Goal: Task Accomplishment & Management: Complete application form

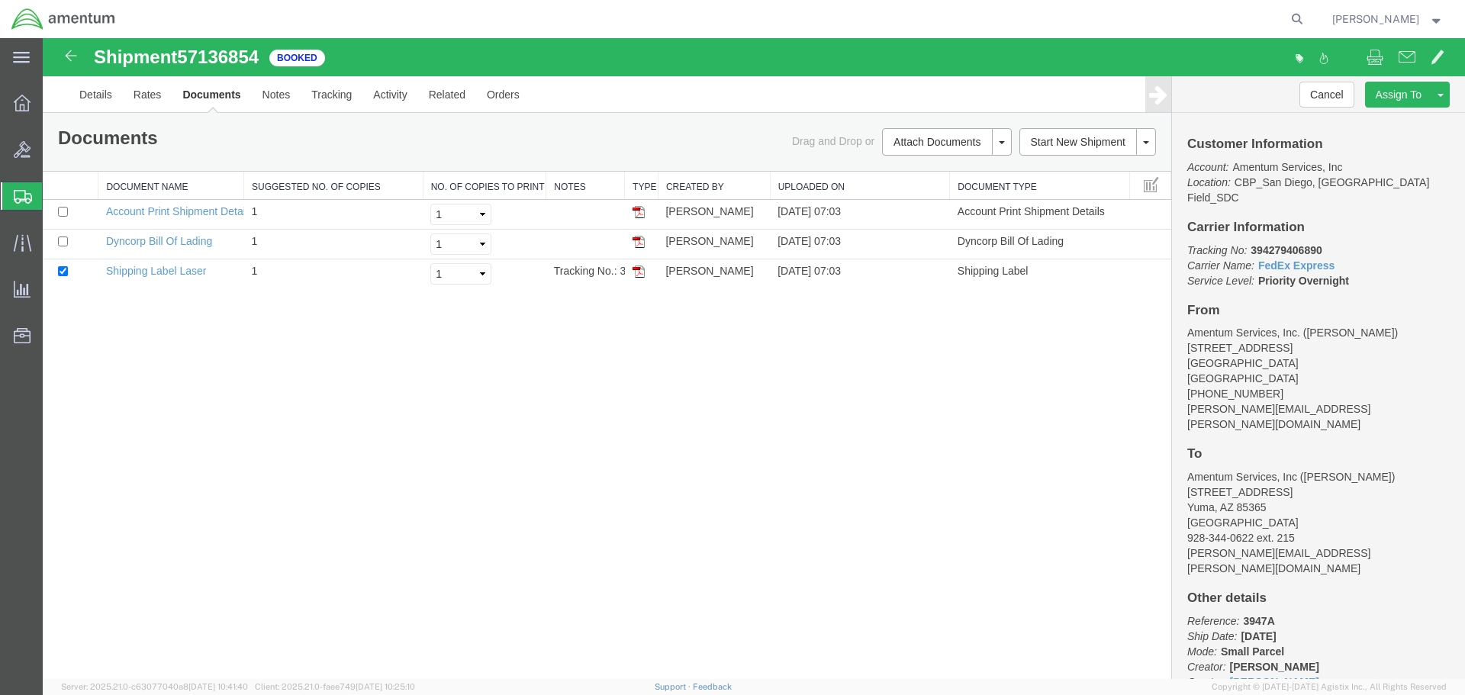
click at [0, 0] on span "Create Shipment" at bounding box center [0, 0] width 0 height 0
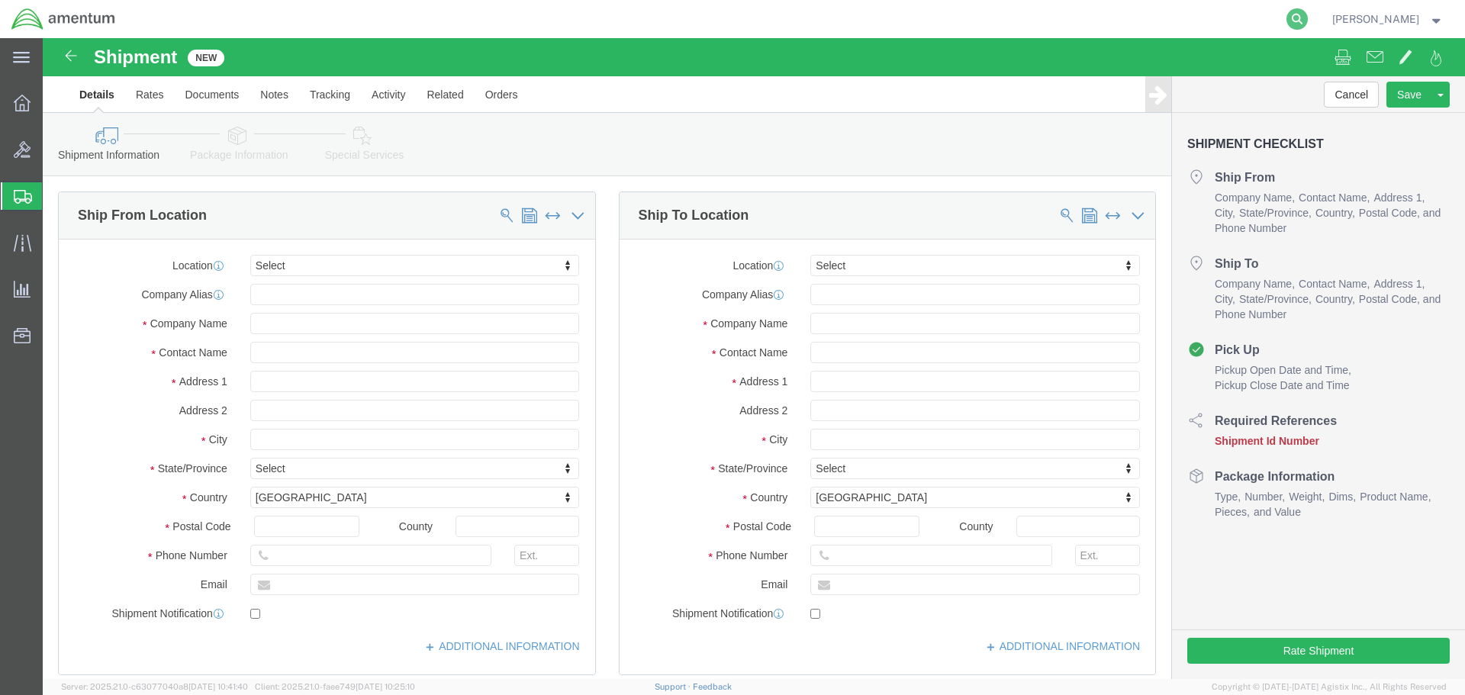
click at [1308, 14] on icon at bounding box center [1296, 18] width 21 height 21
click at [1165, 18] on input "search" at bounding box center [1054, 19] width 464 height 37
paste input "DCO-25288-169491"
type input "DCO-25288-169491"
click at [1308, 17] on icon at bounding box center [1296, 18] width 21 height 21
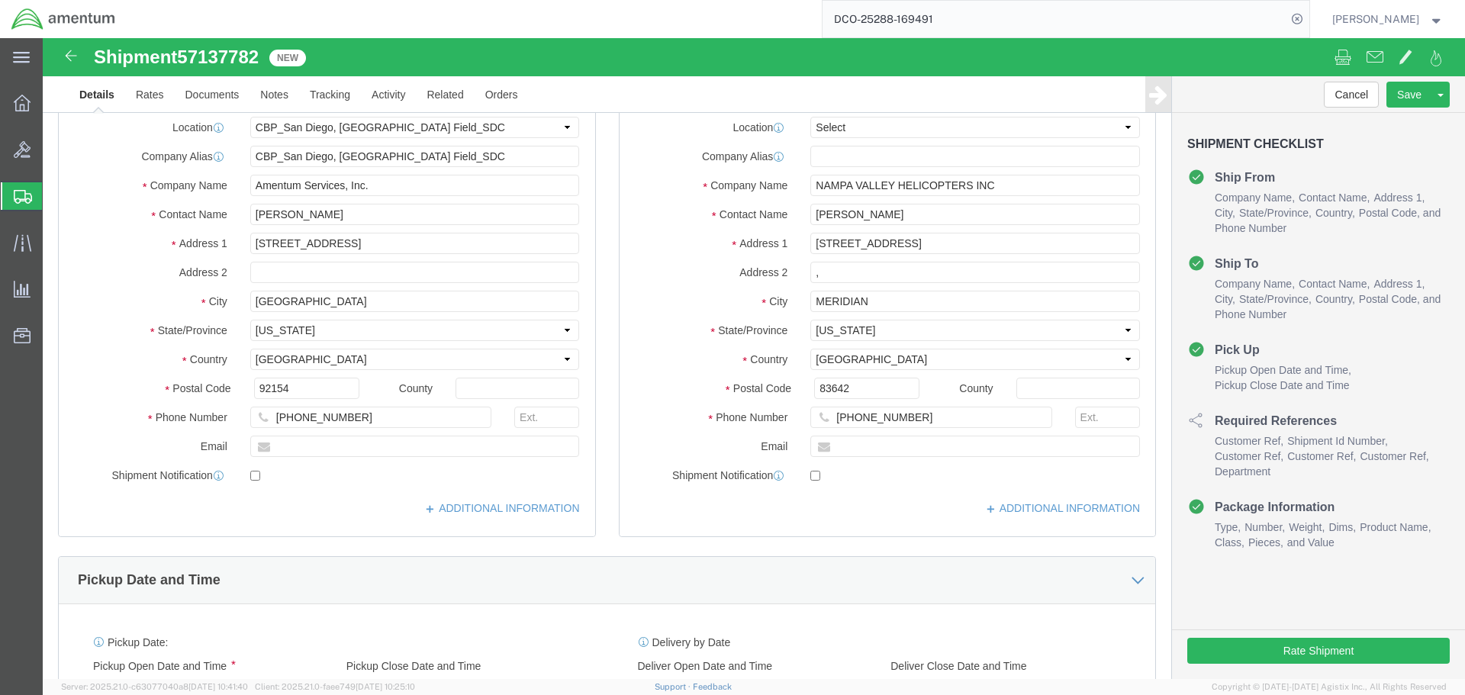
select select "49947"
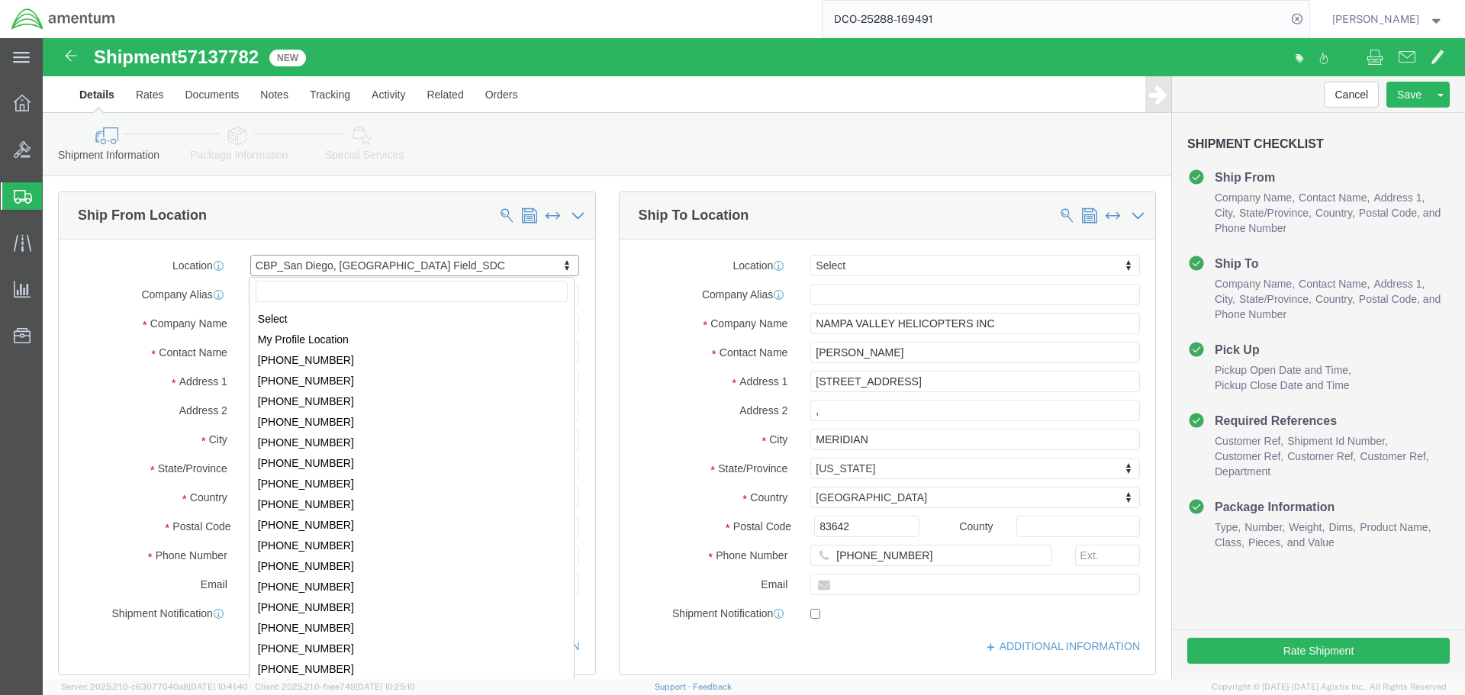
scroll to position [3133, 0]
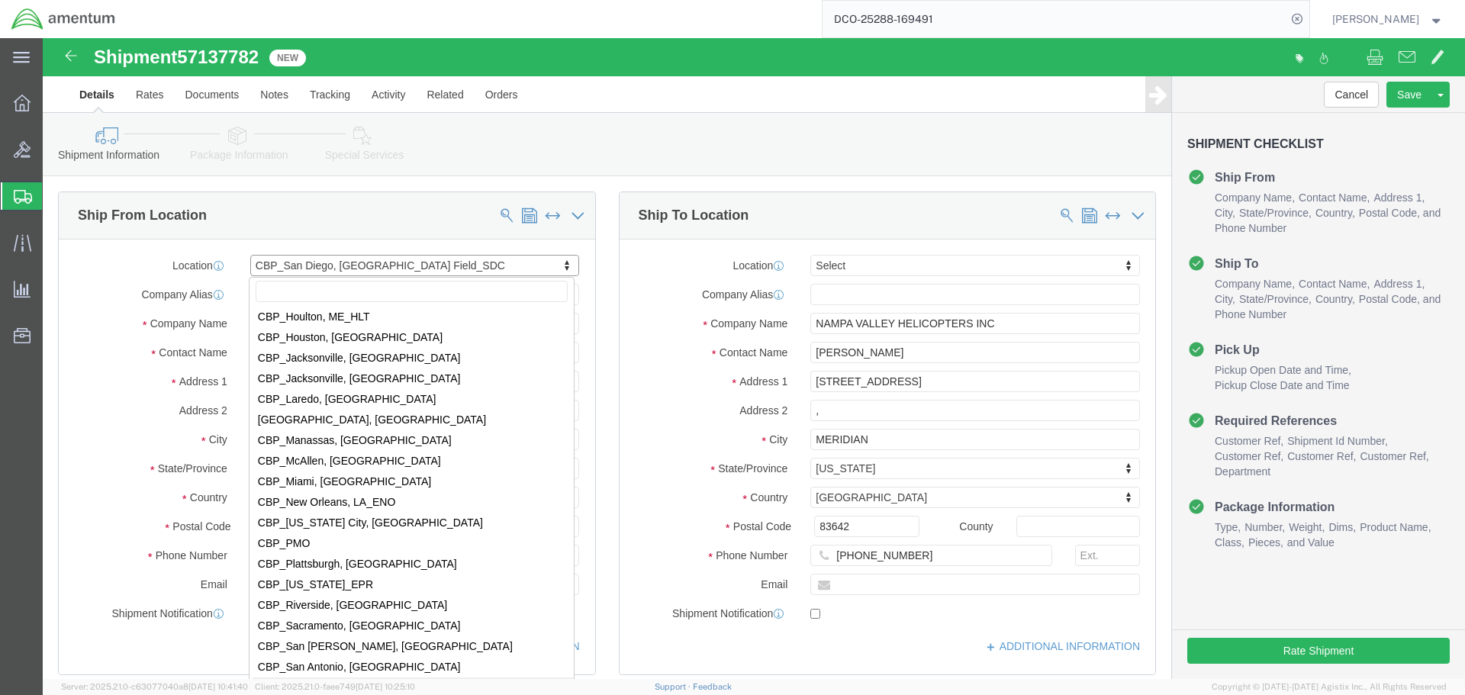
type input "M"
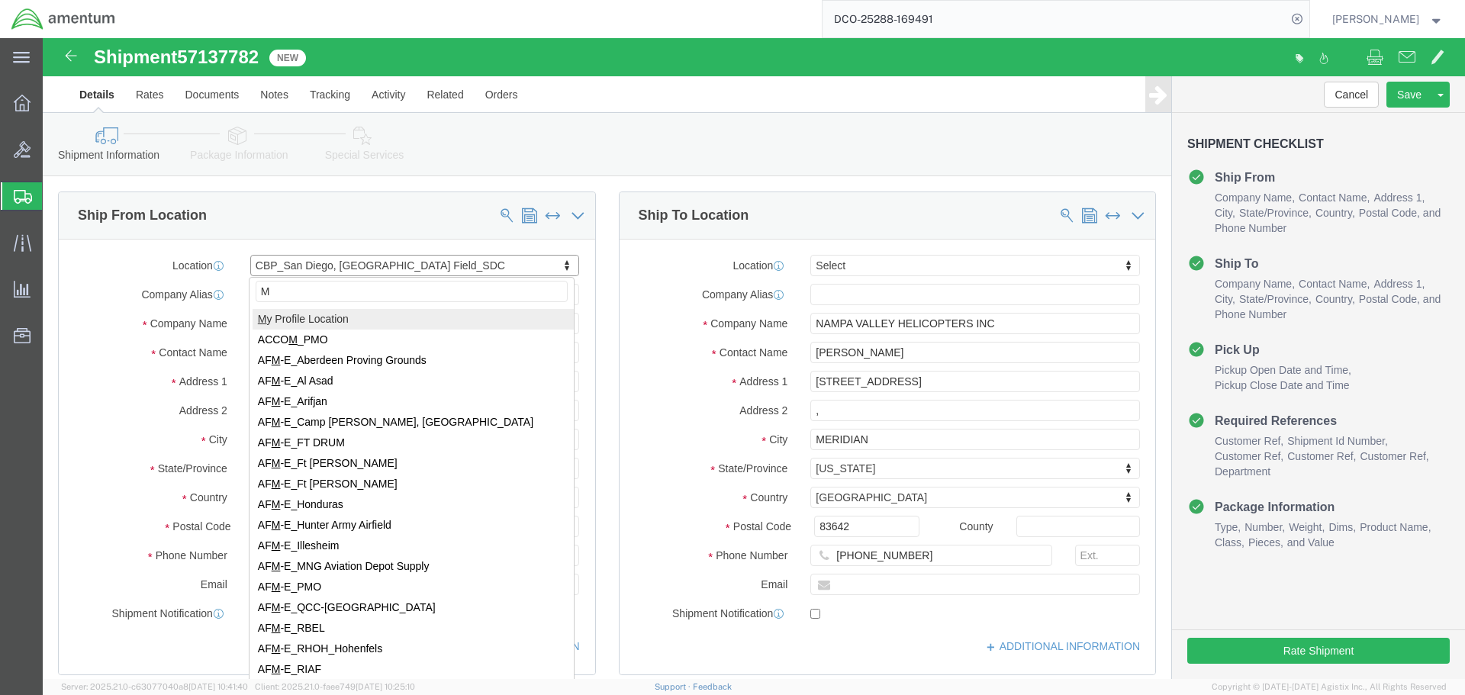
select select "MYPROFILE"
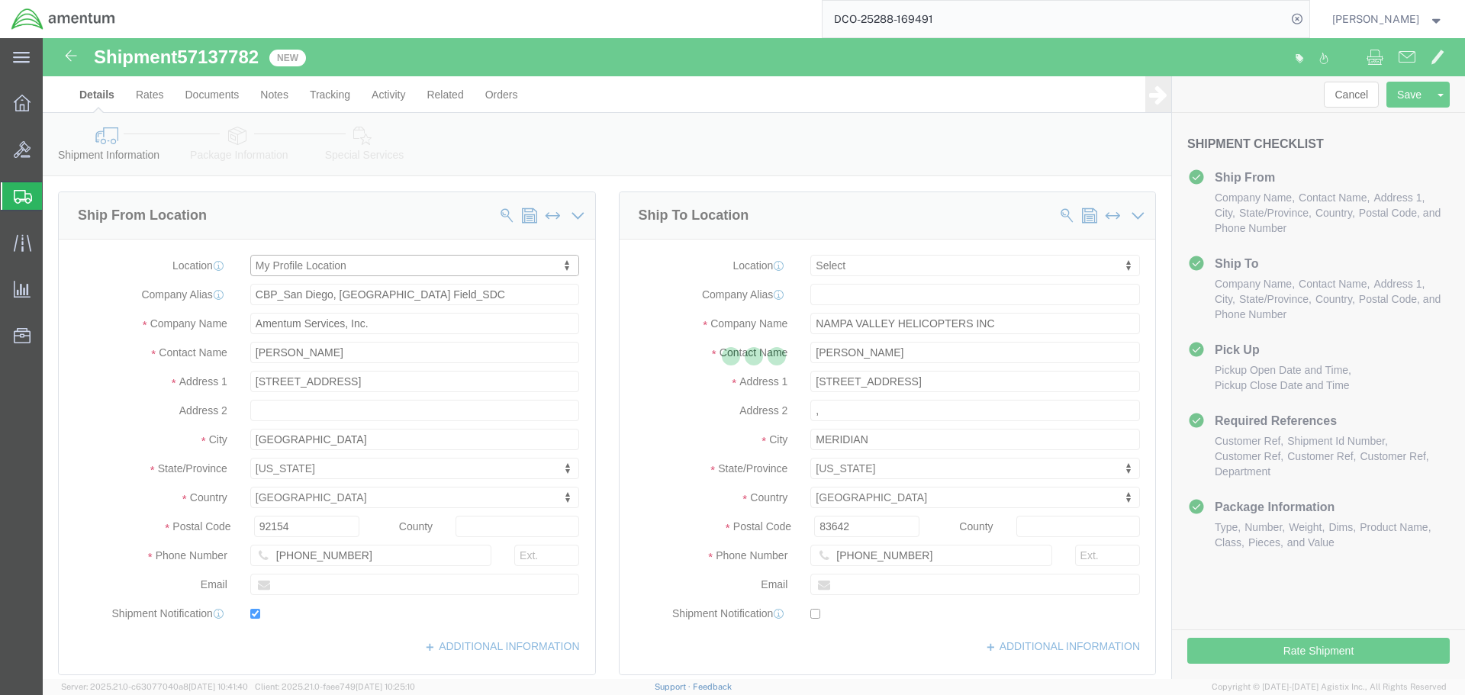
type input "[PERSON_NAME][EMAIL_ADDRESS][PERSON_NAME][DOMAIN_NAME]"
checkbox input "true"
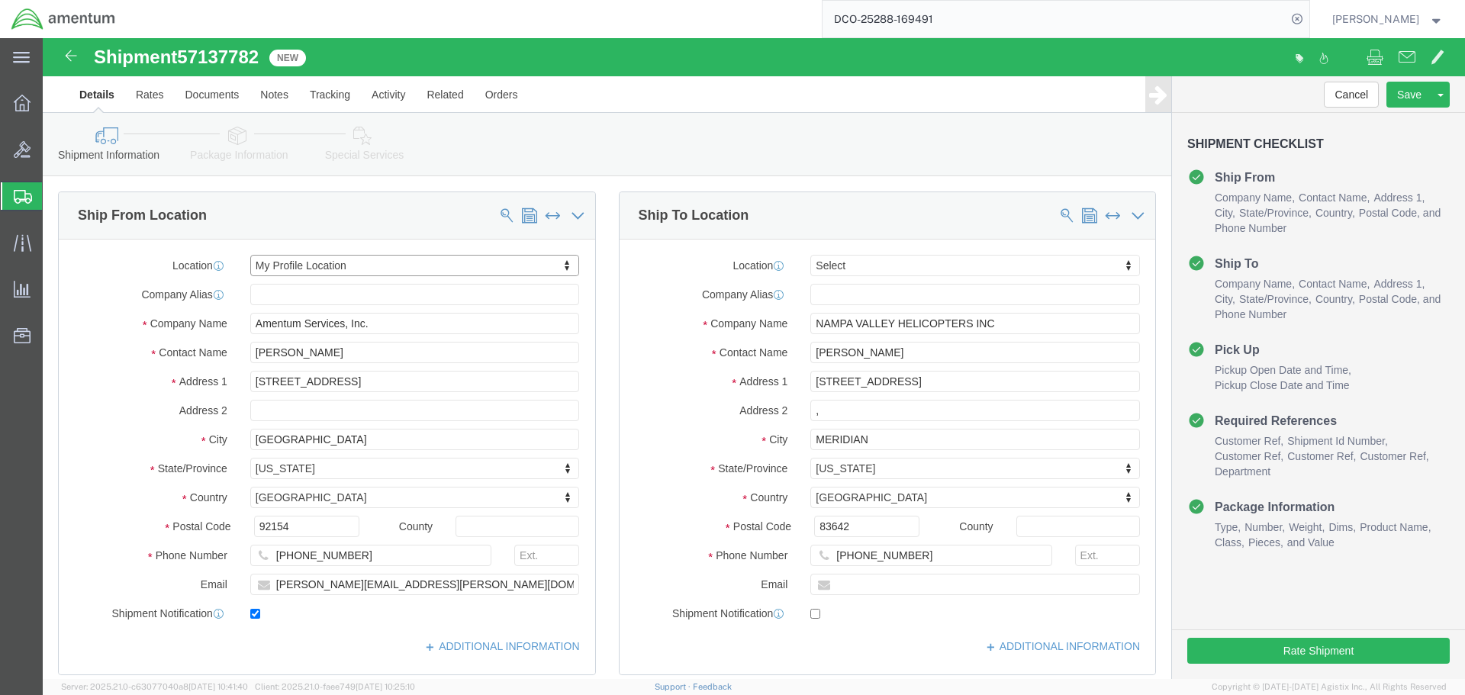
select select "CA"
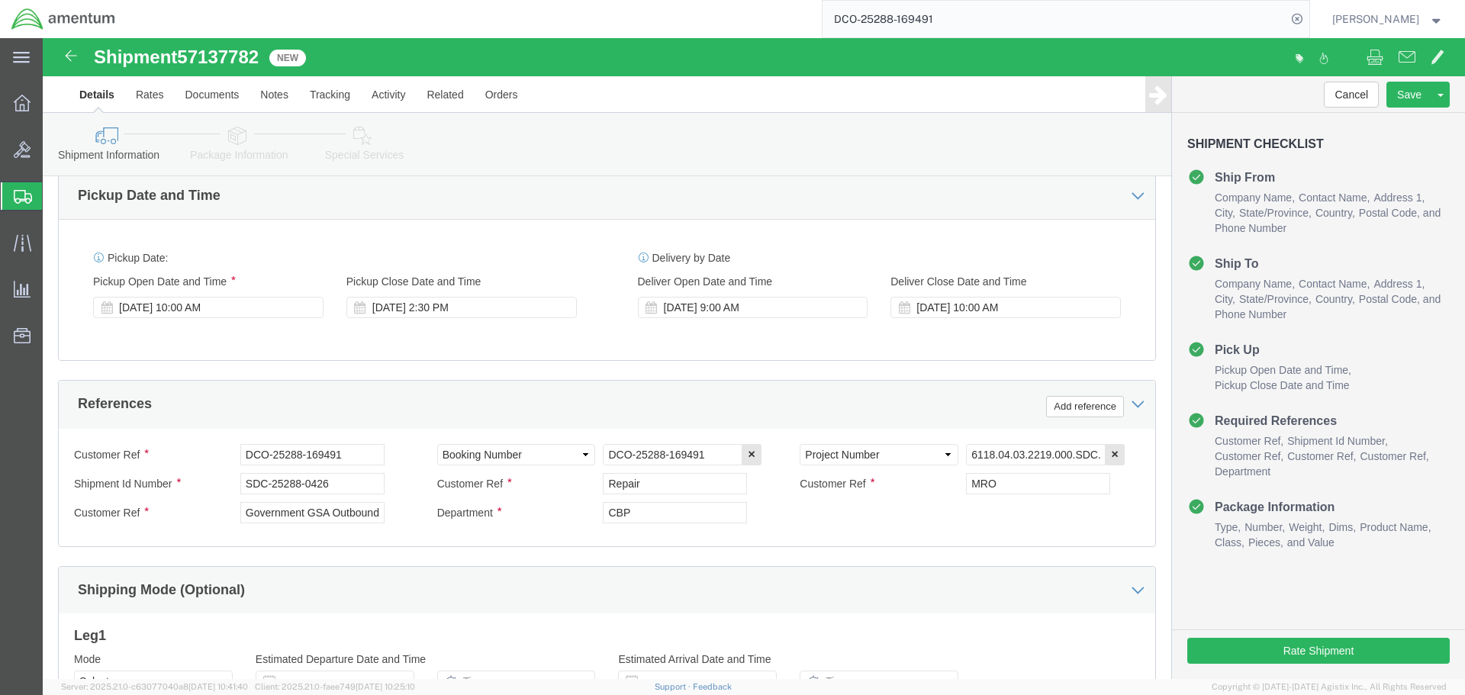
scroll to position [534, 0]
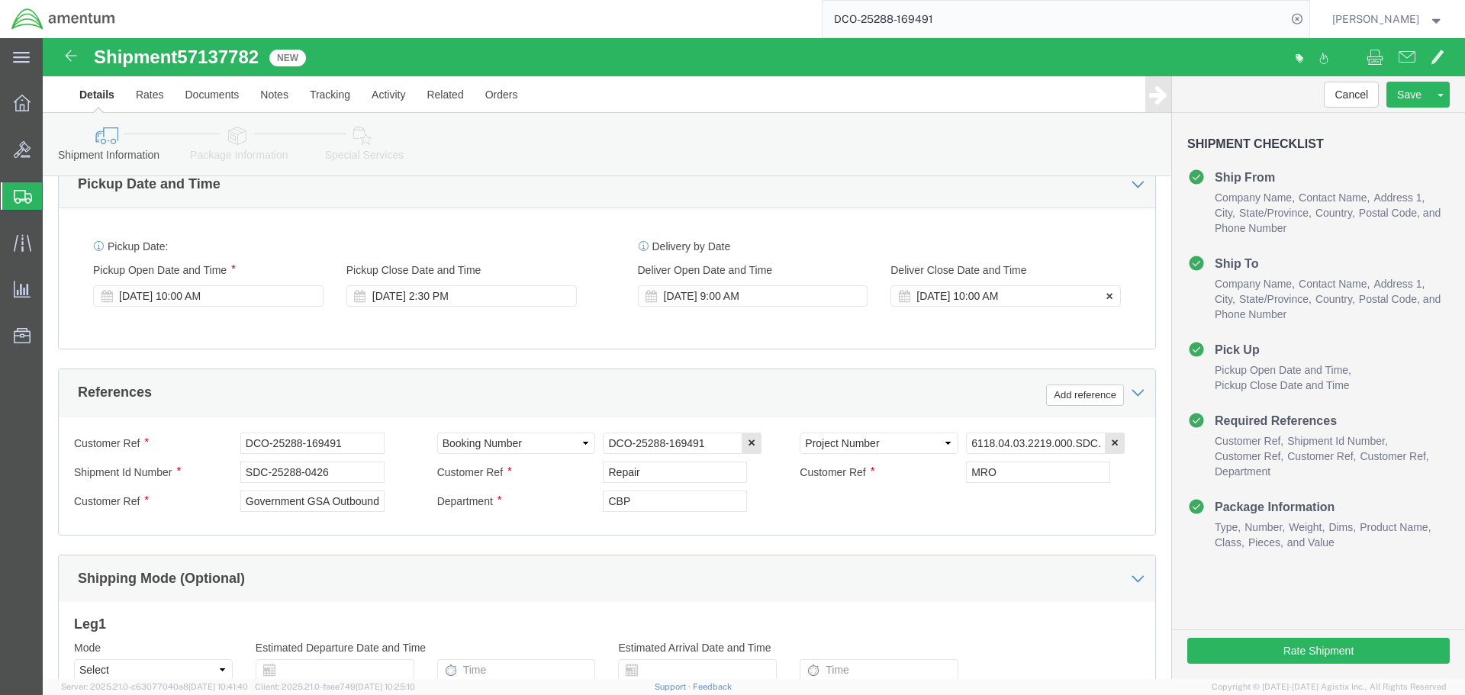
click div "[DATE] 10:00 AM"
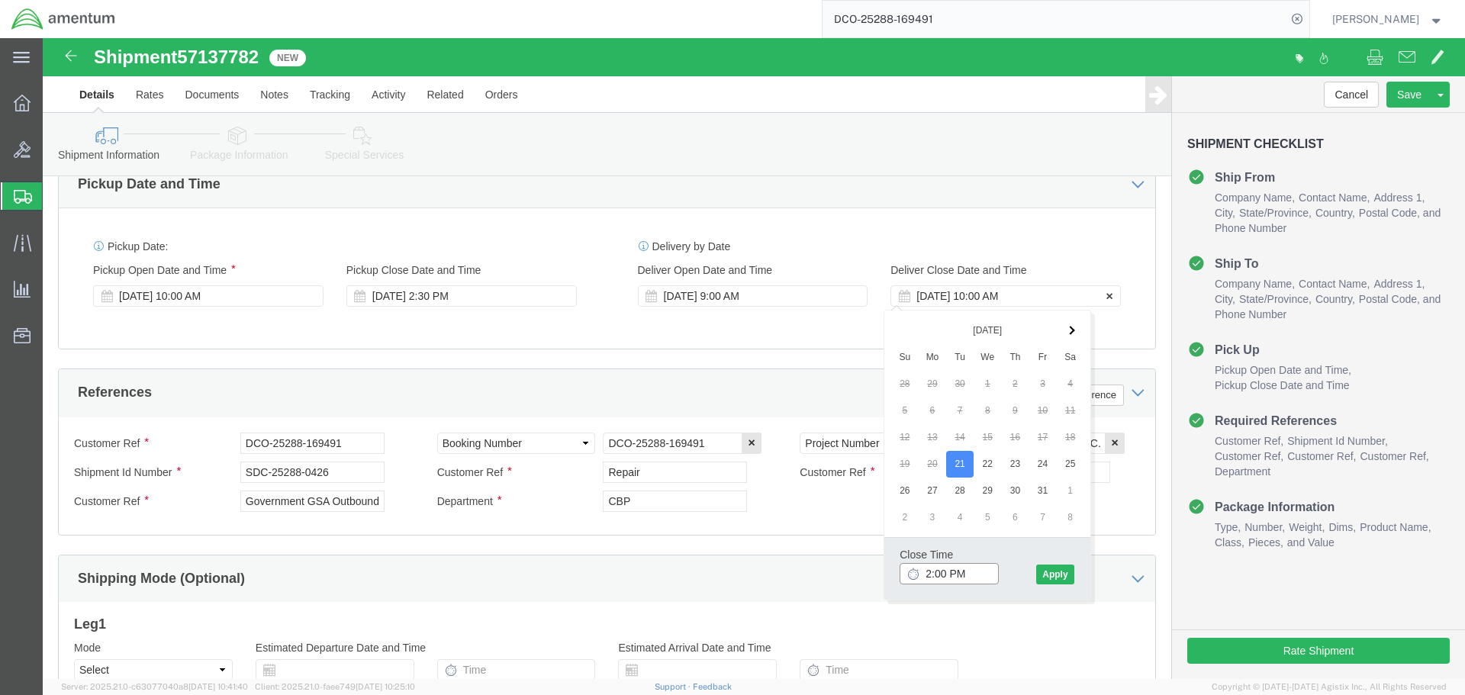
type input "3:00 PM"
click button "Apply"
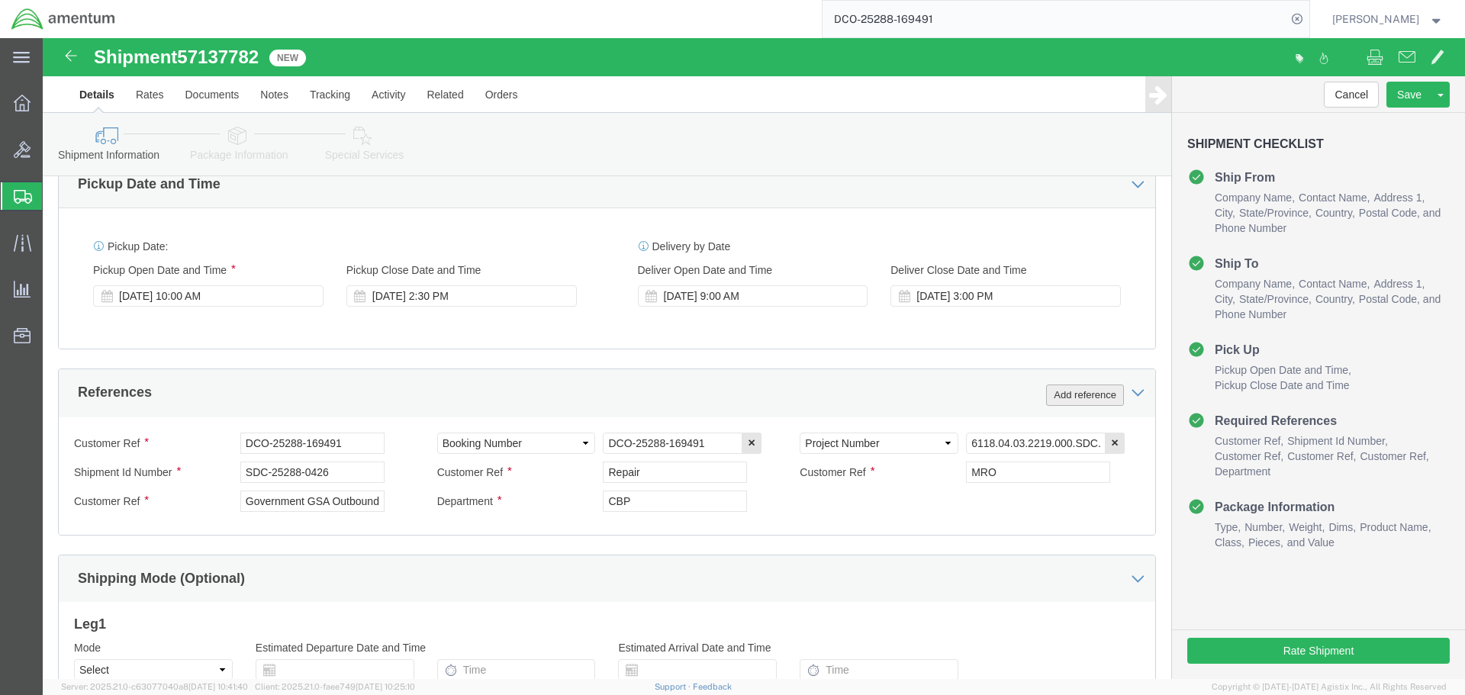
click button "Add reference"
click select "Select Account Type Activity ID Airline Appointment Number ASN Batch Request # …"
select select "PURCHORD"
type input "CBP0045096"
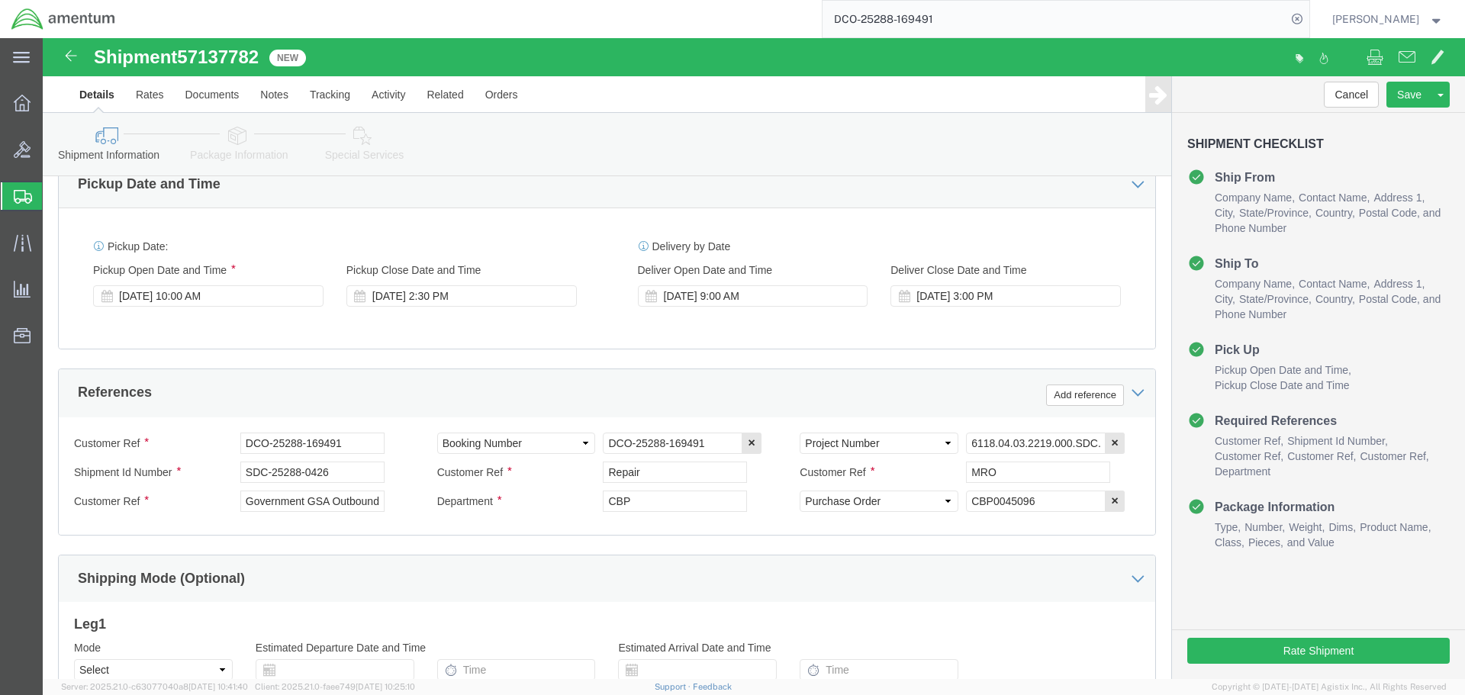
click div "Shipping Mode (Optional)"
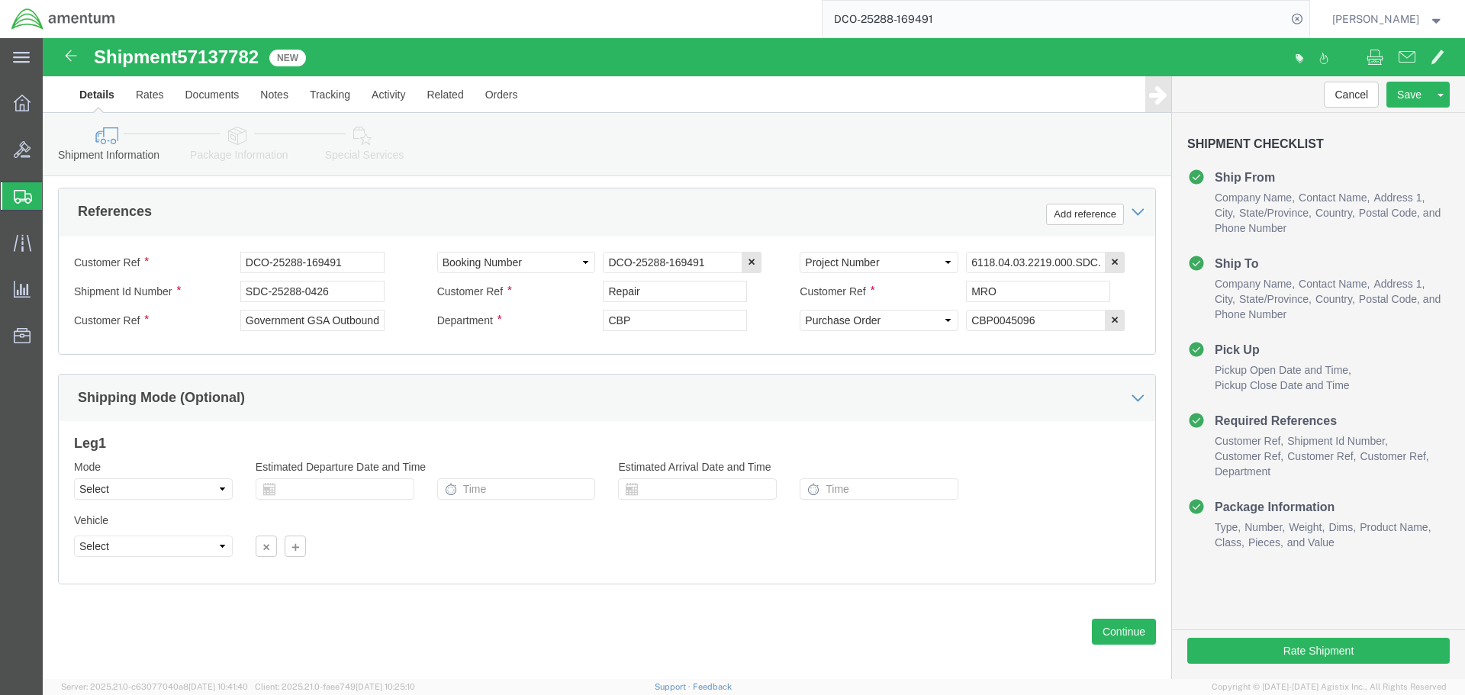
scroll to position [727, 0]
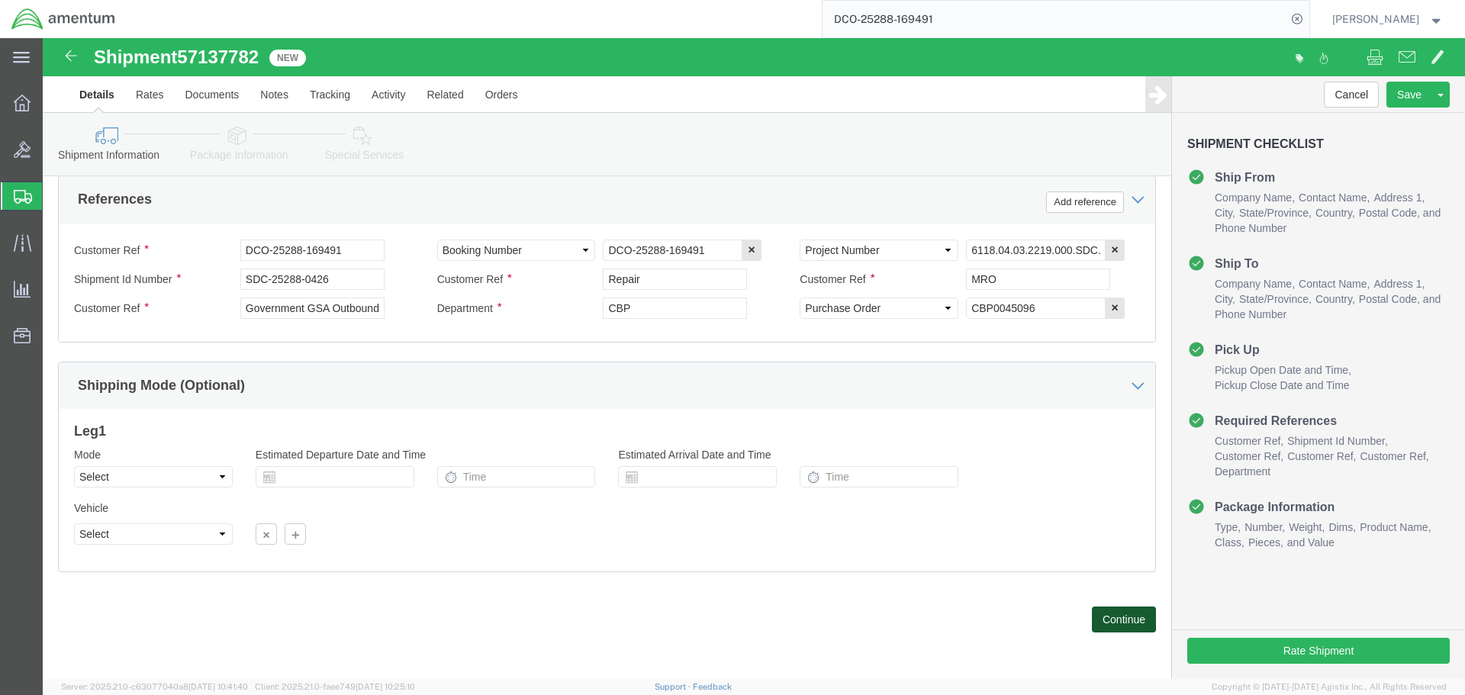
click button "Continue"
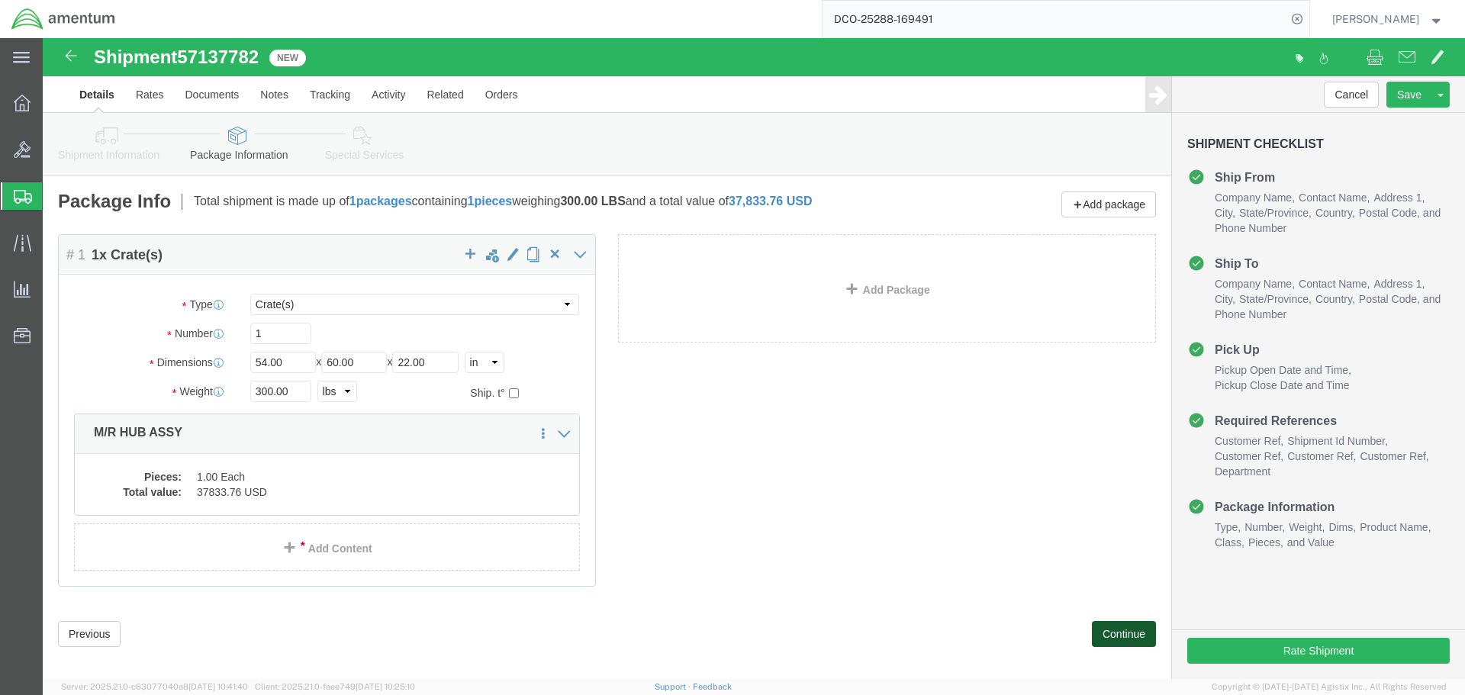
click button "Continue"
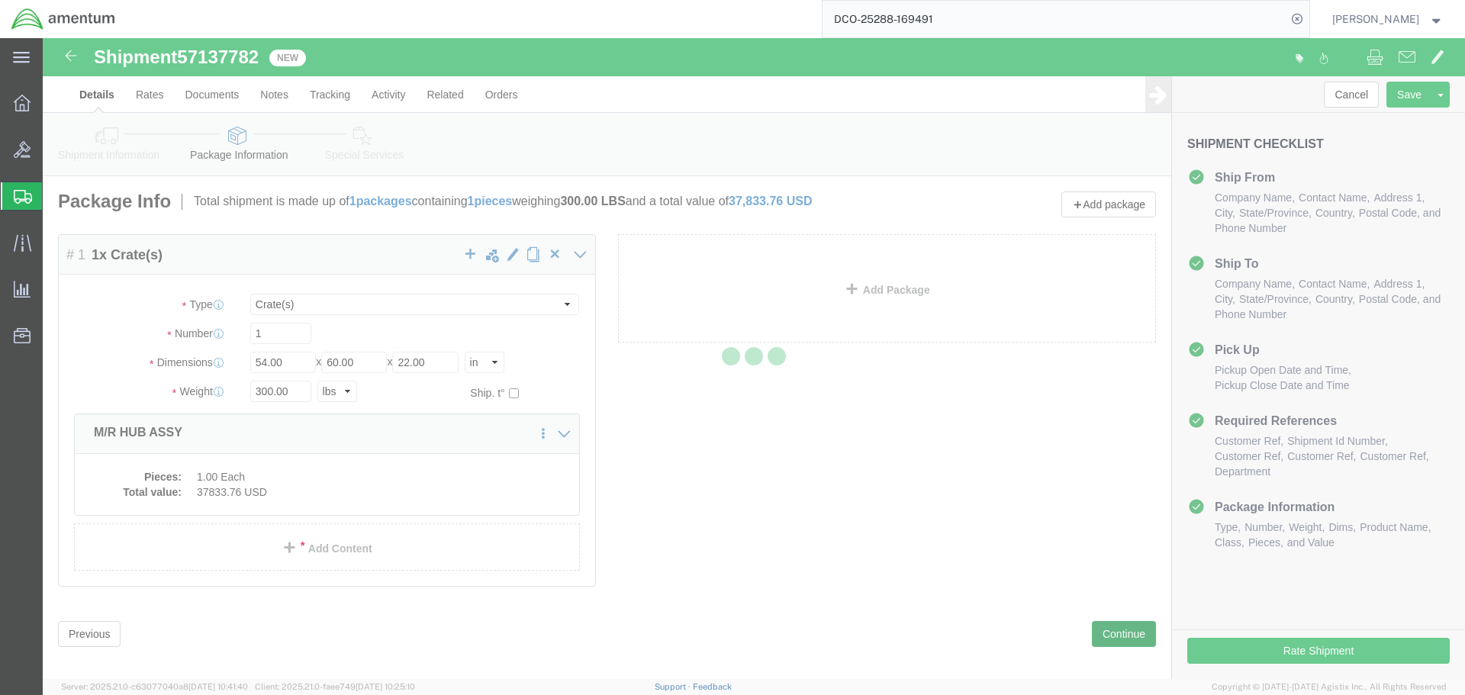
select select
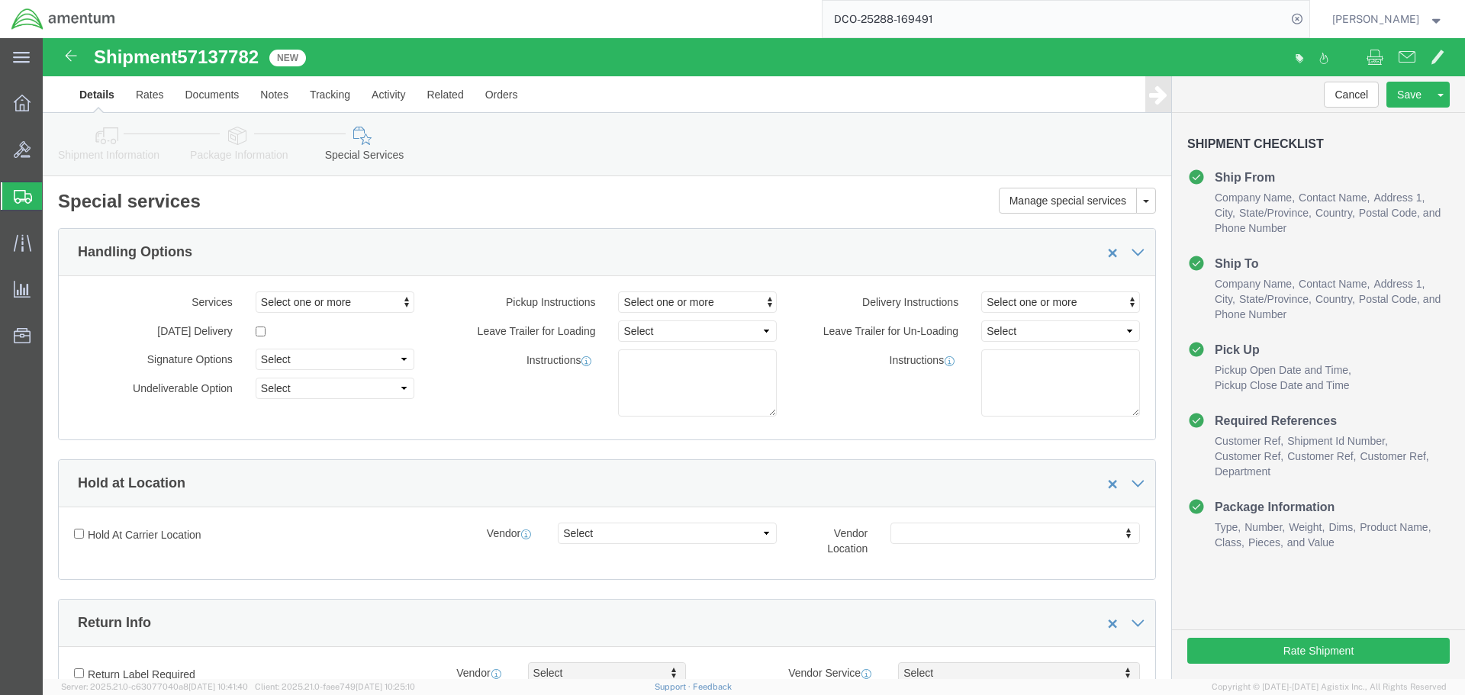
select select "DEPARTMENT"
select select "50311_96750"
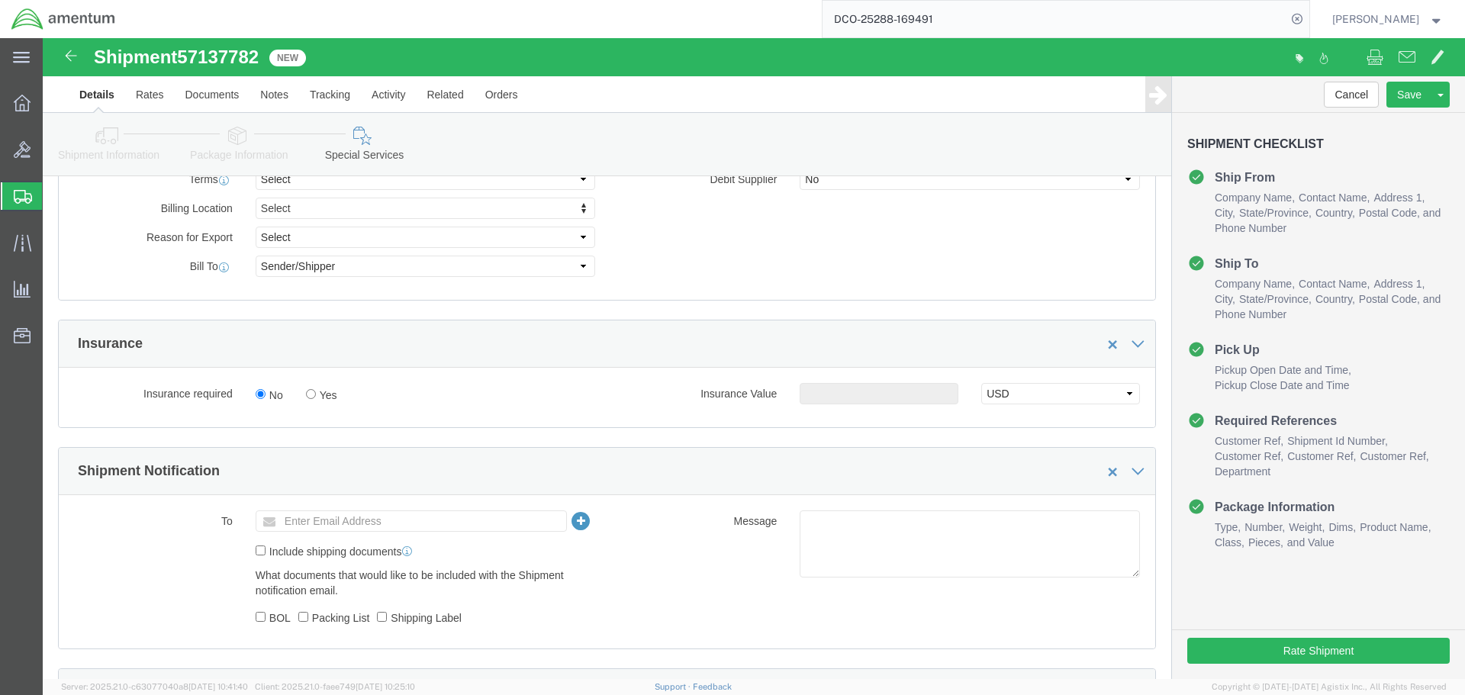
scroll to position [915, 0]
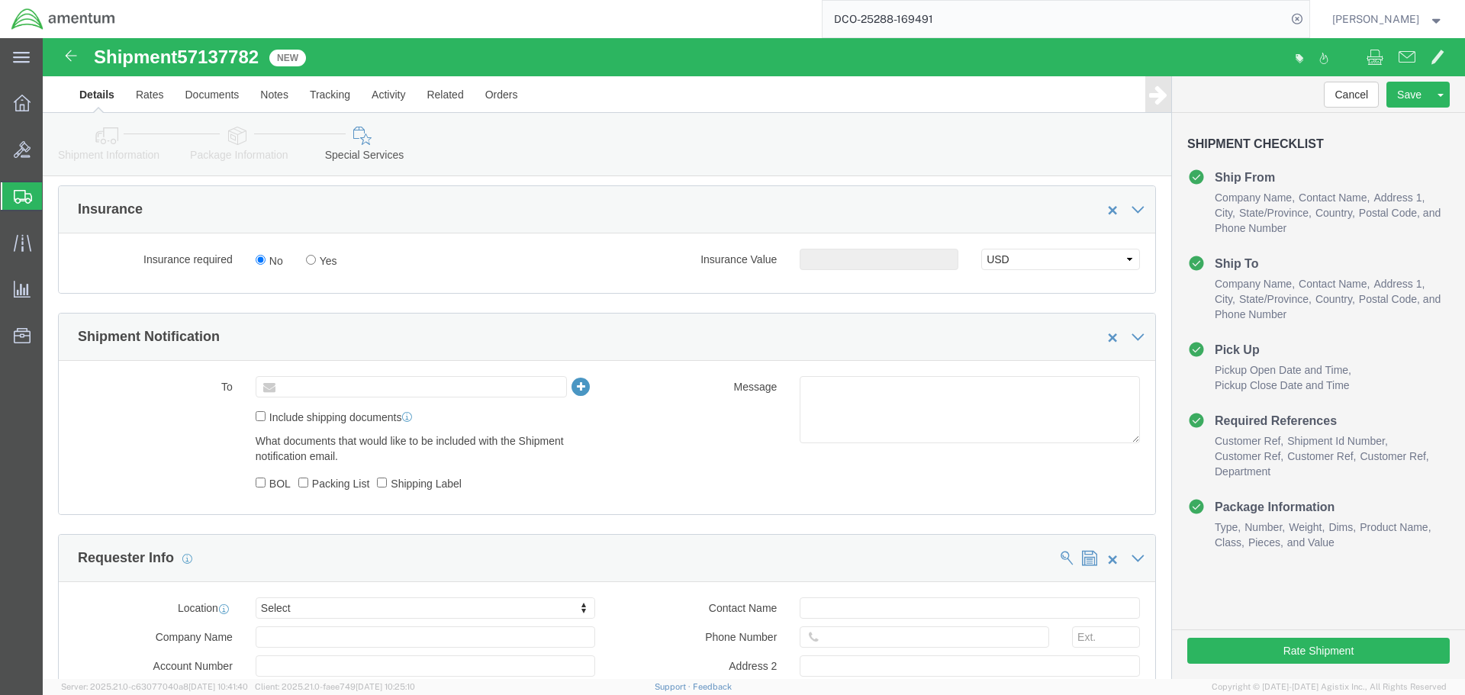
click input "text"
paste input "[PERSON_NAME][EMAIL_ADDRESS][PERSON_NAME][DOMAIN_NAME]"
type input "[PERSON_NAME][EMAIL_ADDRESS][PERSON_NAME][DOMAIN_NAME]"
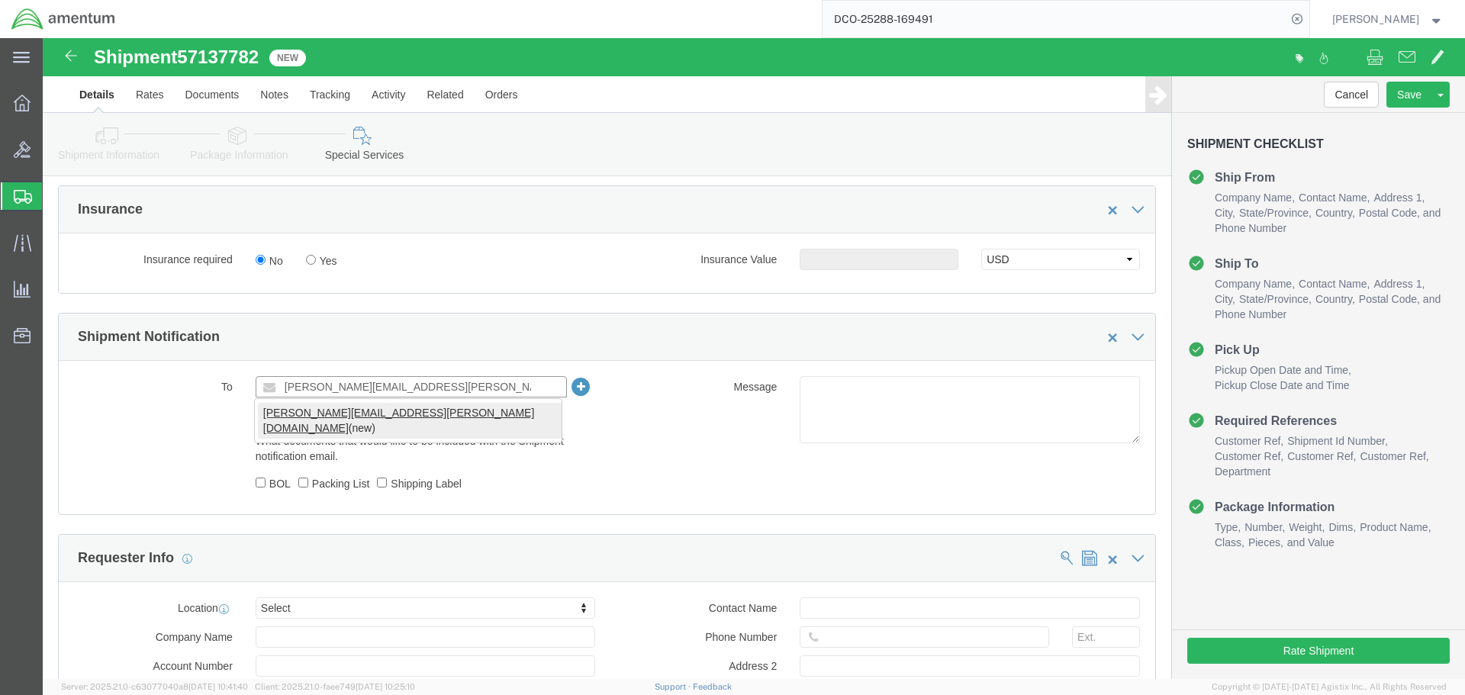
type input "[PERSON_NAME][EMAIL_ADDRESS][PERSON_NAME][DOMAIN_NAME]"
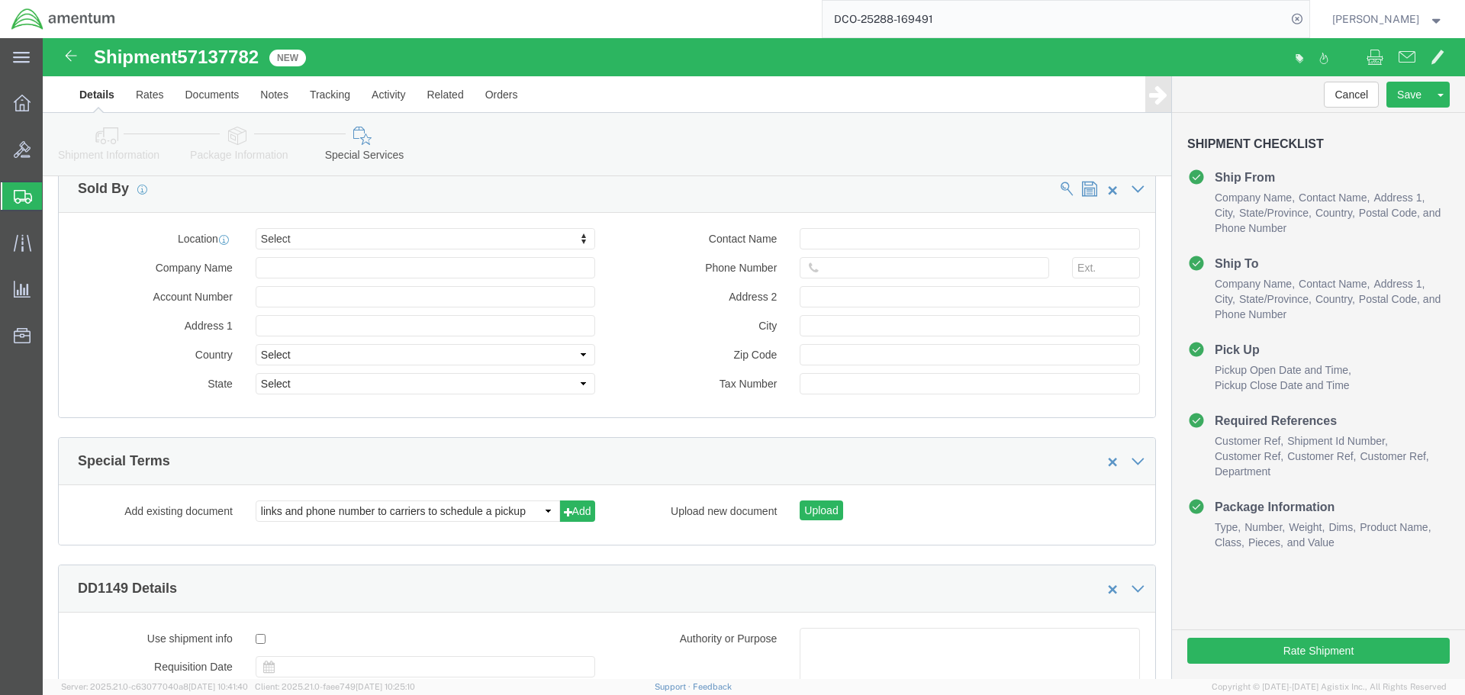
scroll to position [1807, 0]
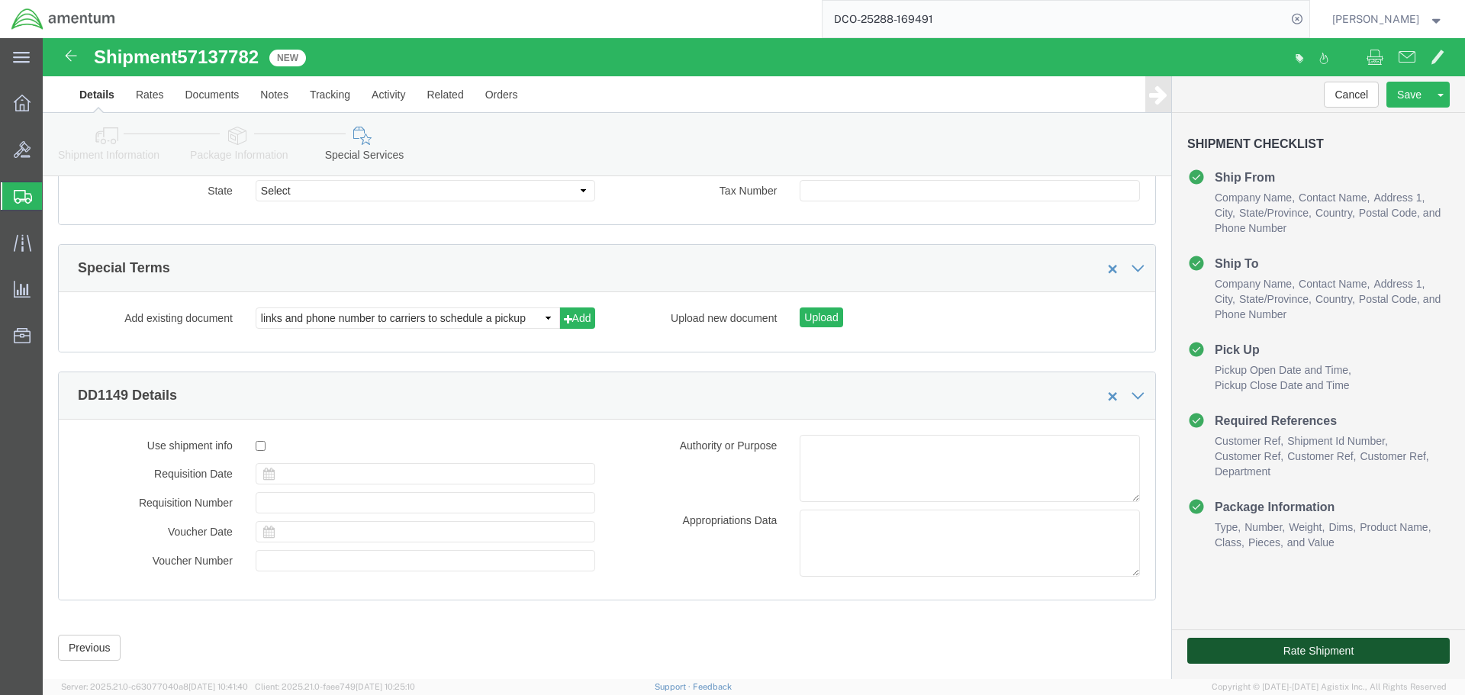
click button "Rate Shipment"
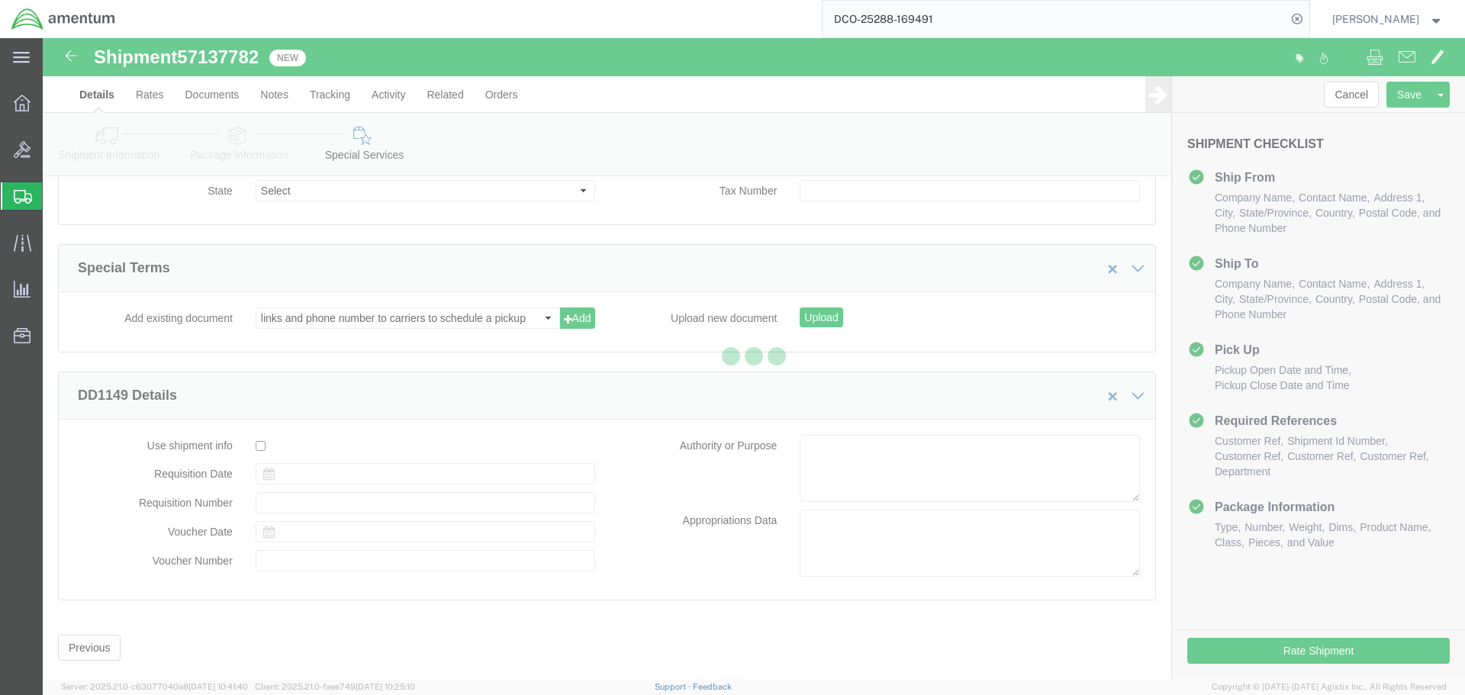
scroll to position [0, 0]
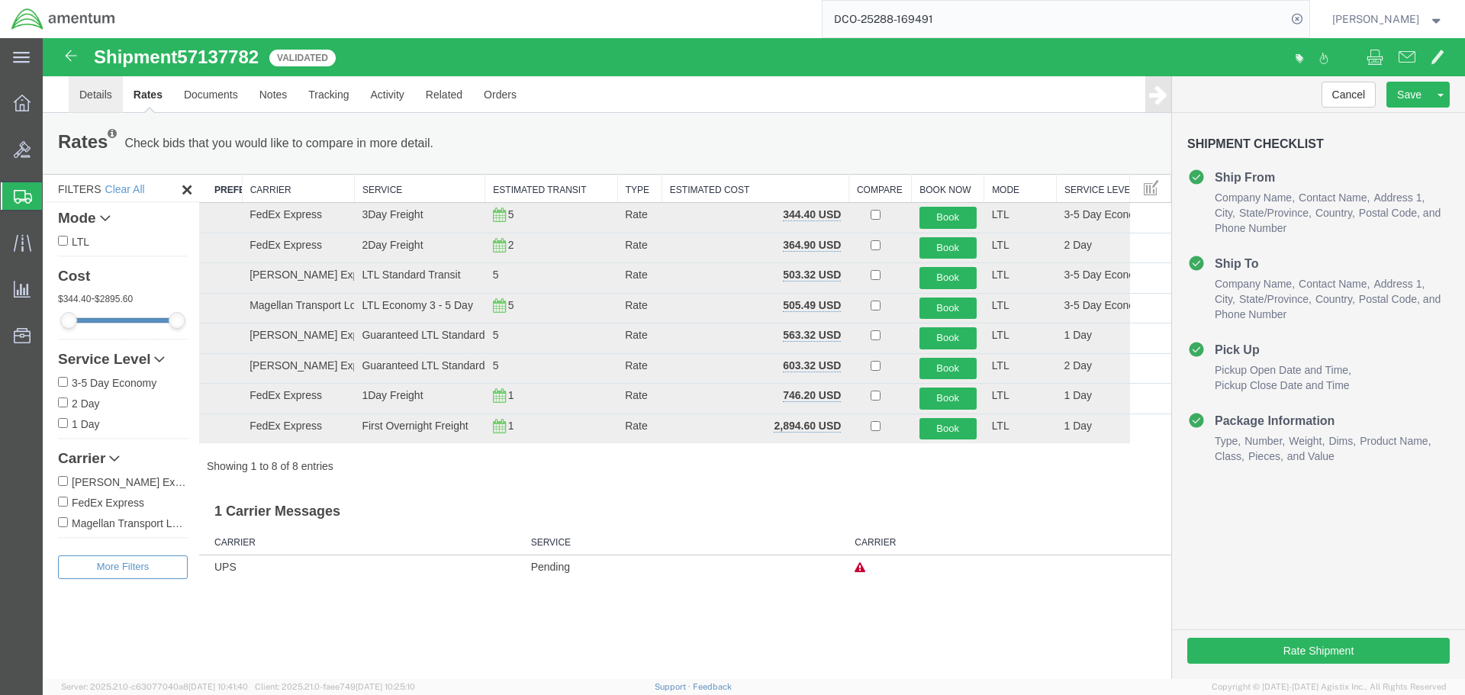
click at [86, 98] on link "Details" at bounding box center [96, 94] width 54 height 37
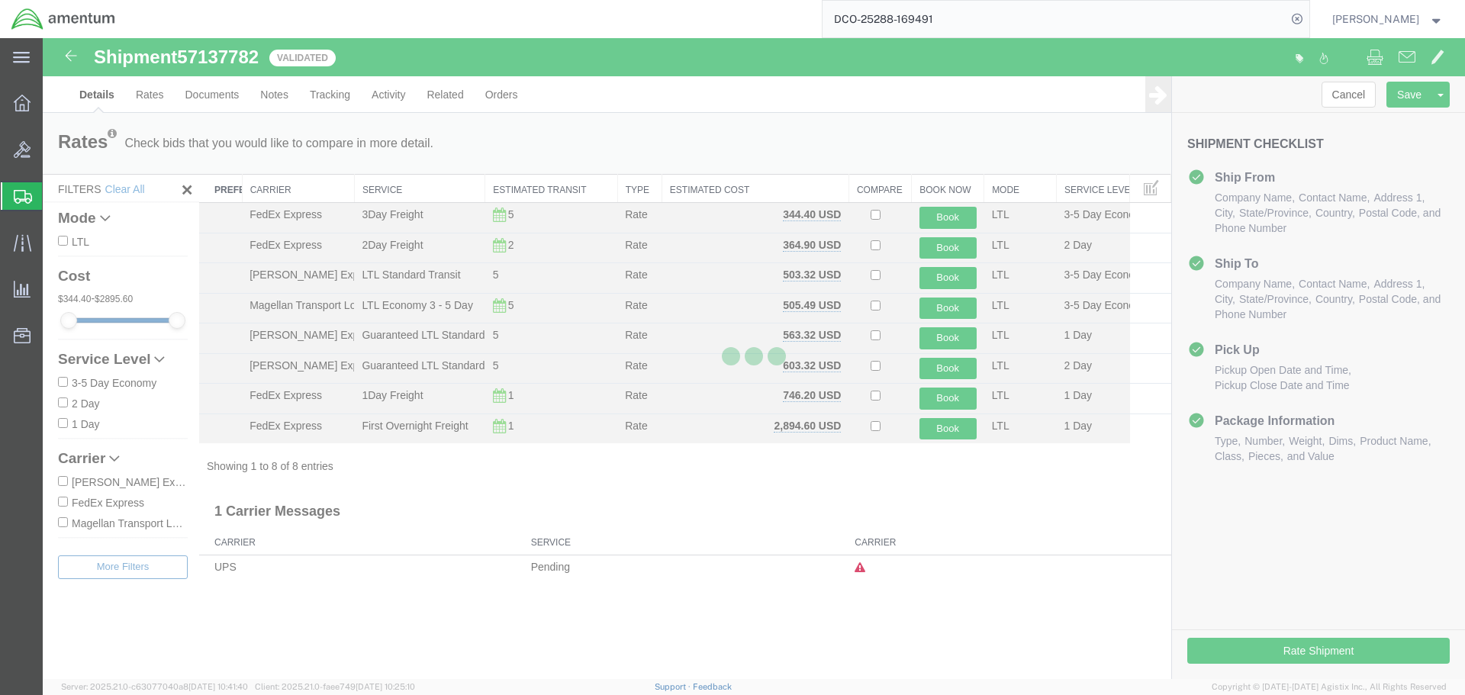
select select "49947"
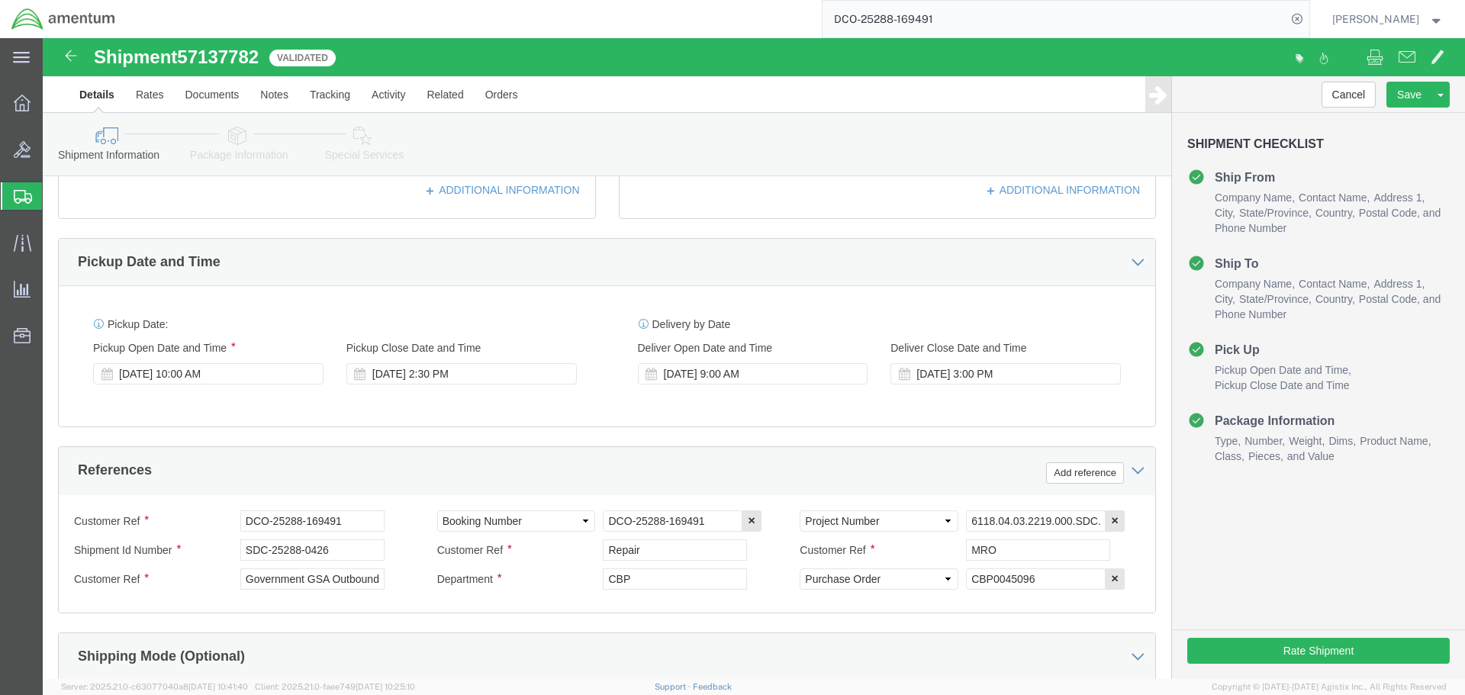
scroll to position [458, 0]
click div "[DATE] 9:00 AM"
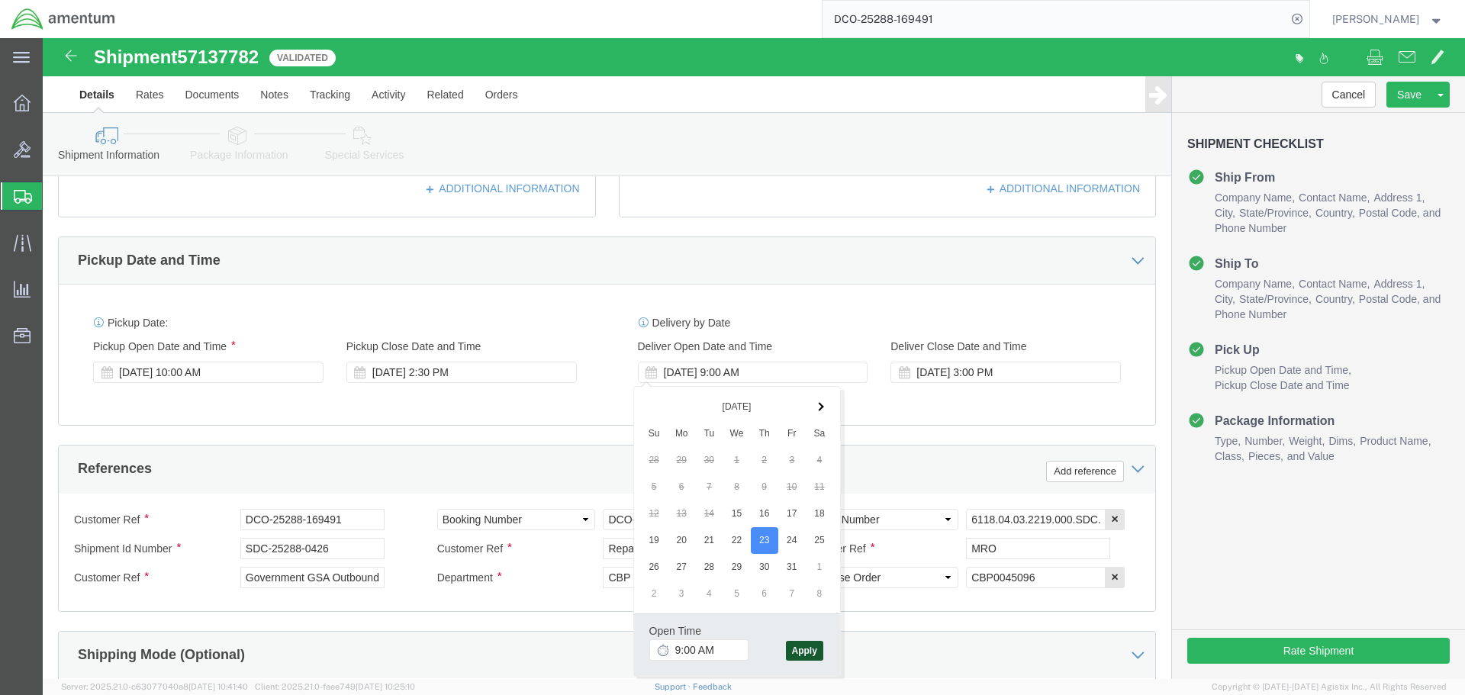
click button "Apply"
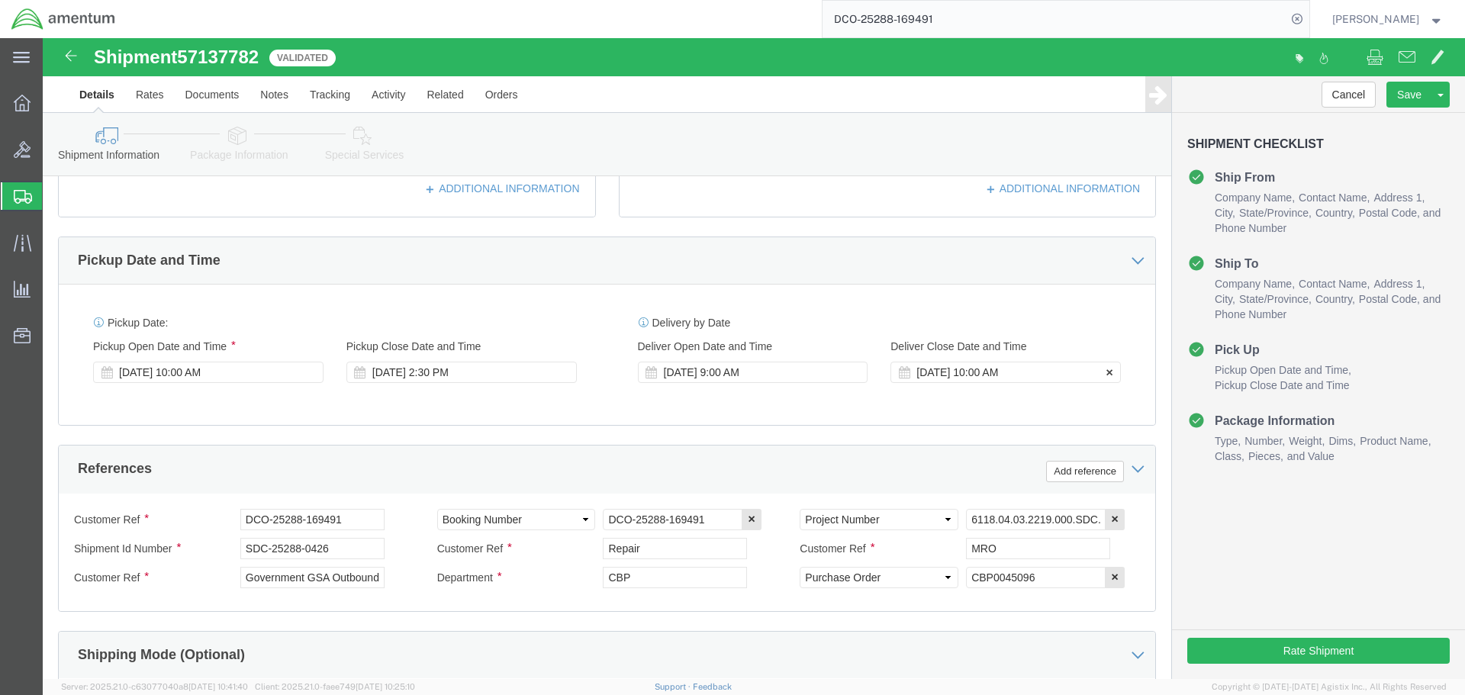
click div "[DATE] 10:00 AM"
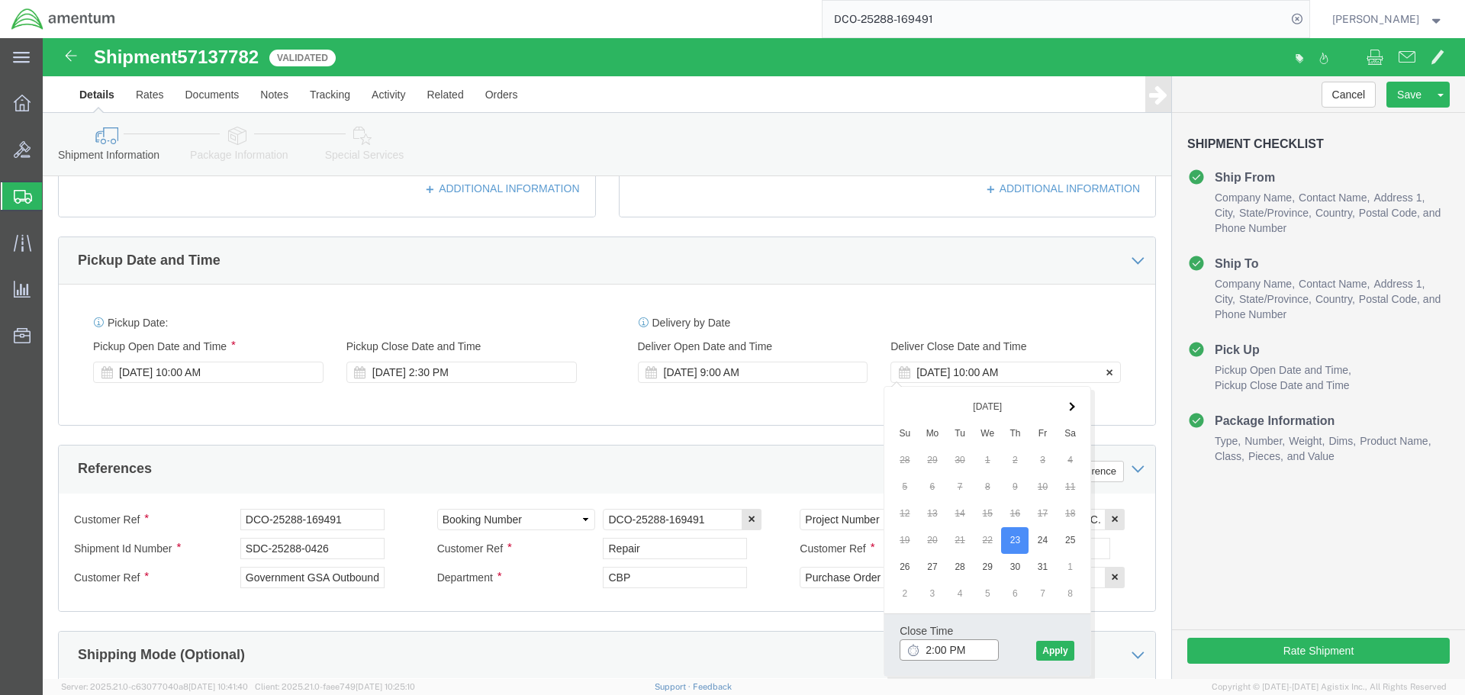
type input "3:00 PM"
click button "Apply"
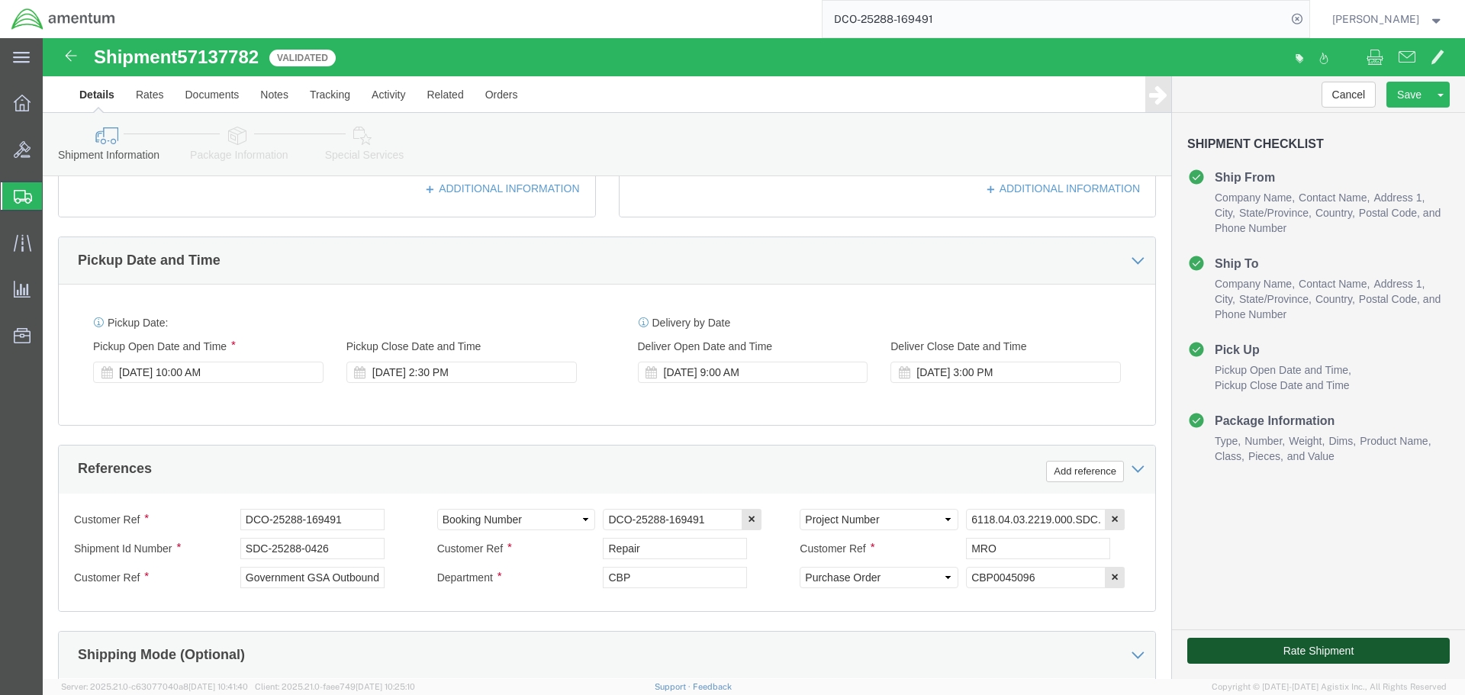
click button "Rate Shipment"
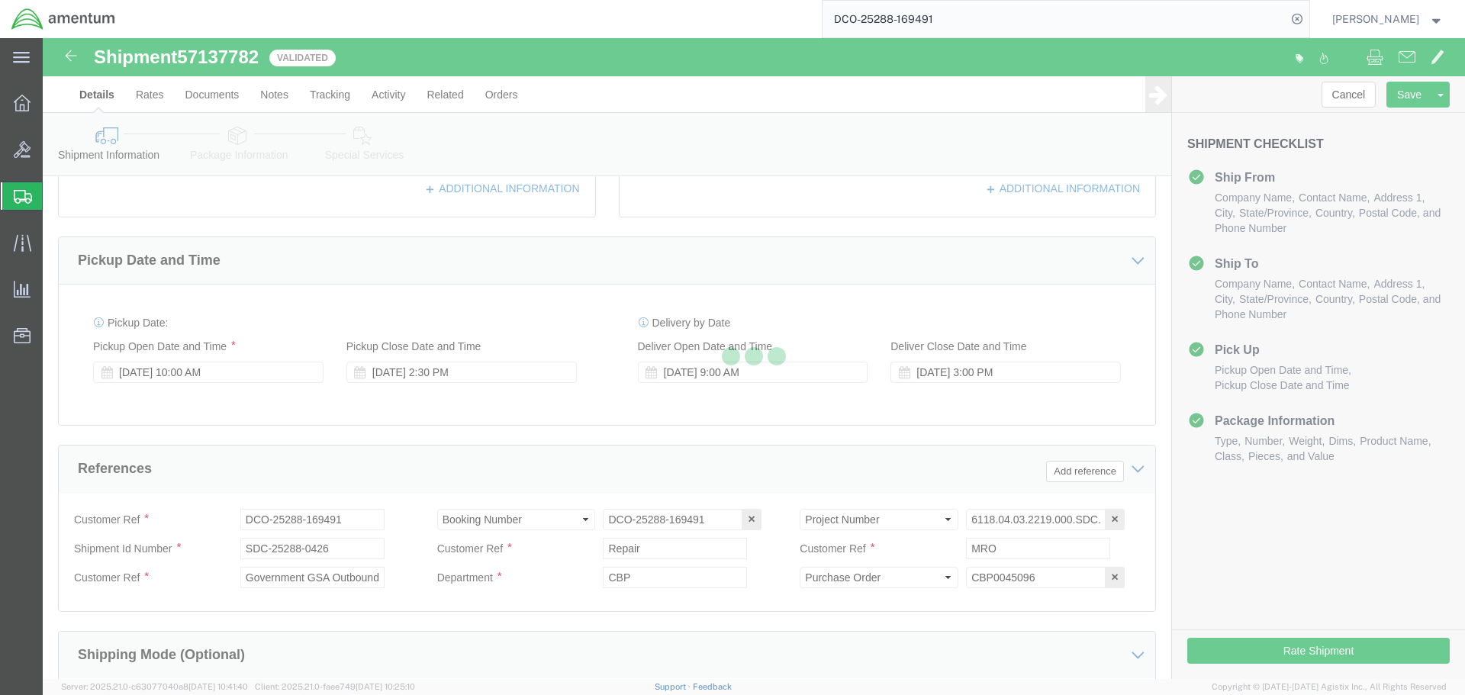
scroll to position [0, 0]
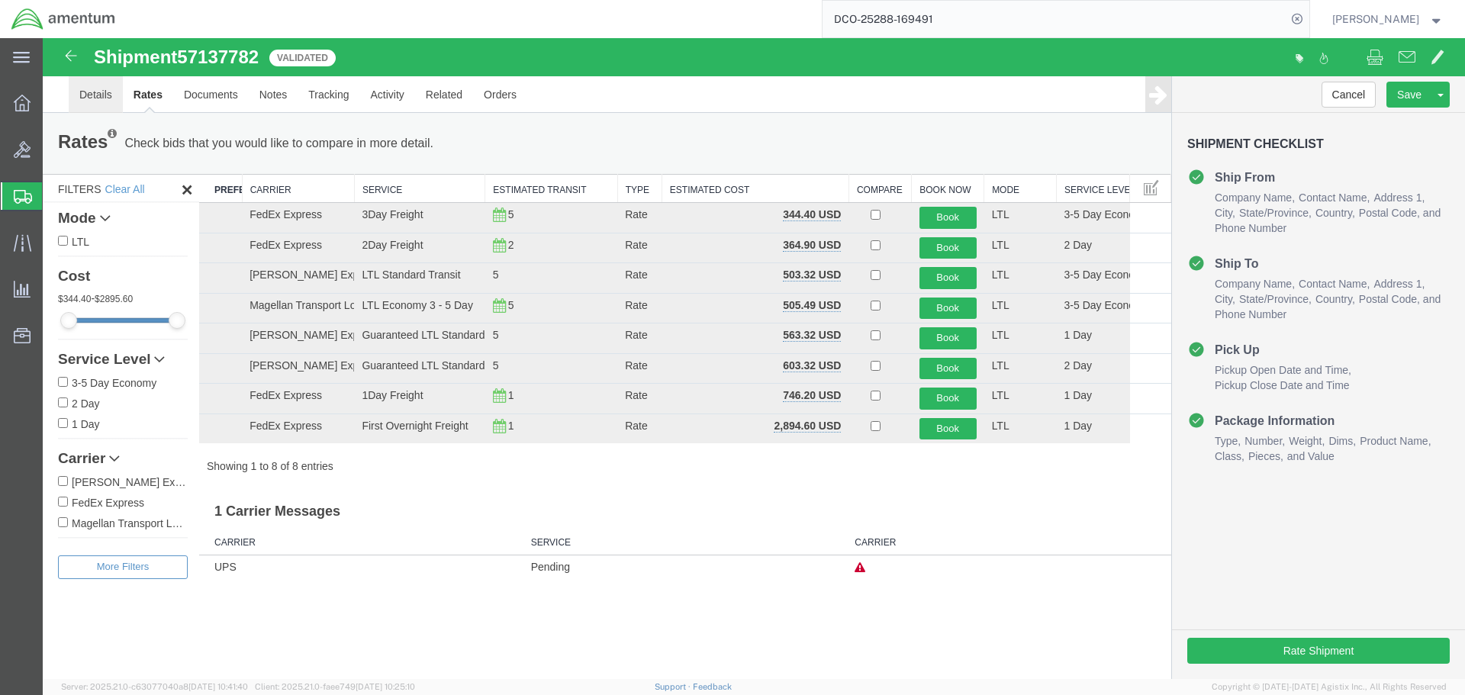
click at [97, 95] on link "Details" at bounding box center [96, 94] width 54 height 37
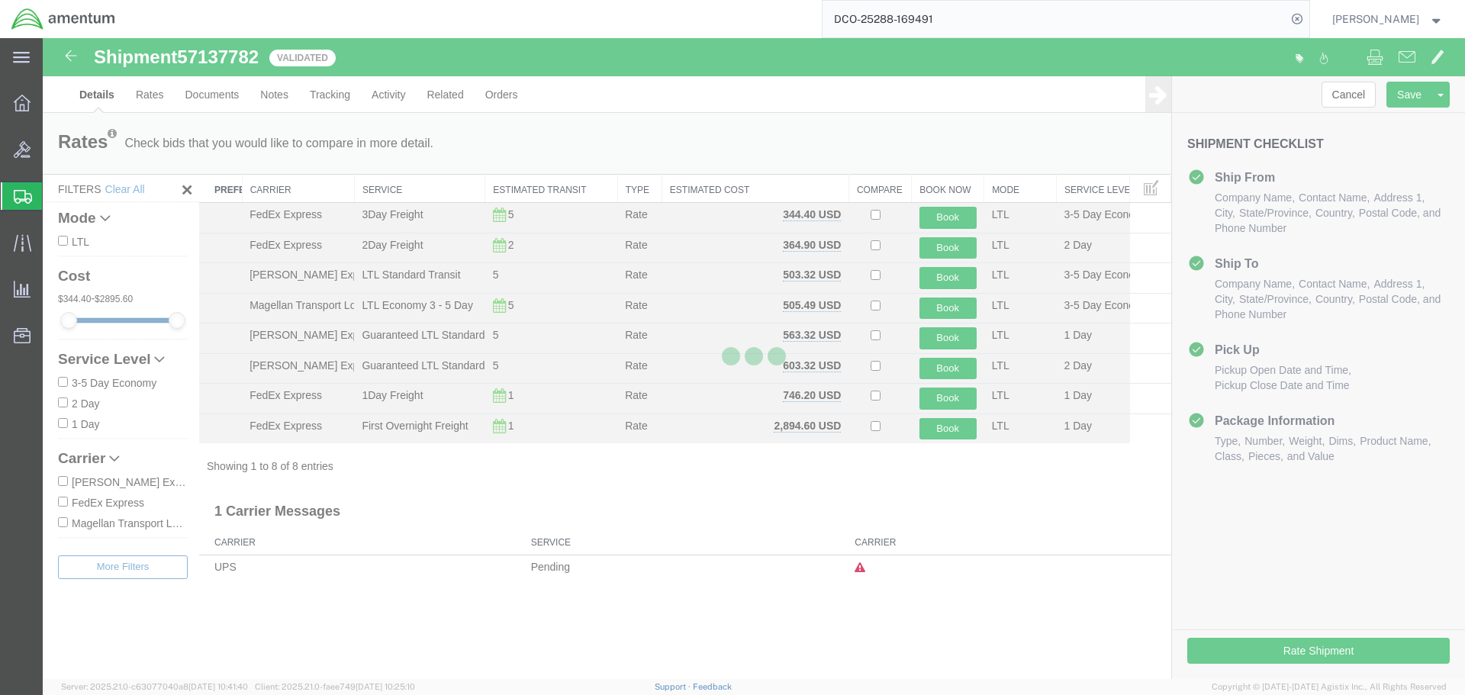
select select "49947"
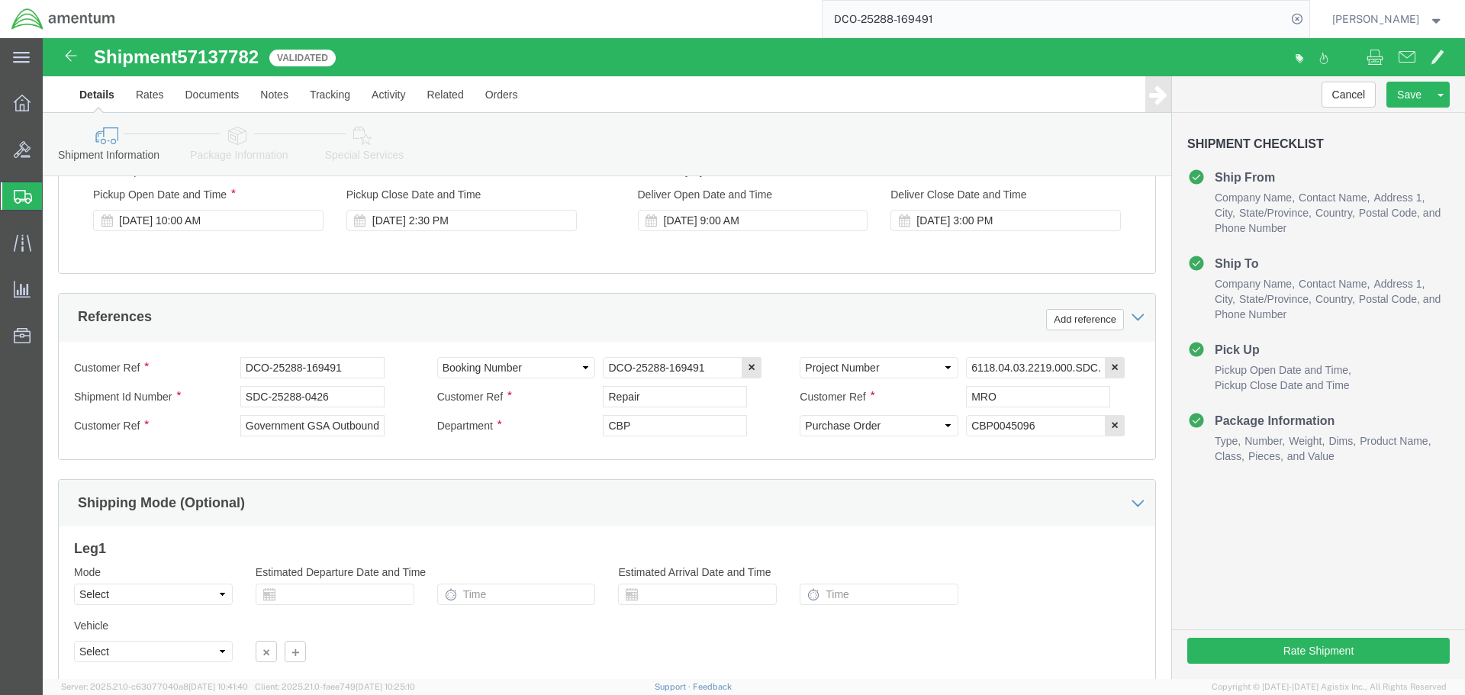
scroll to position [610, 0]
click div "[DATE] 2:30 PM"
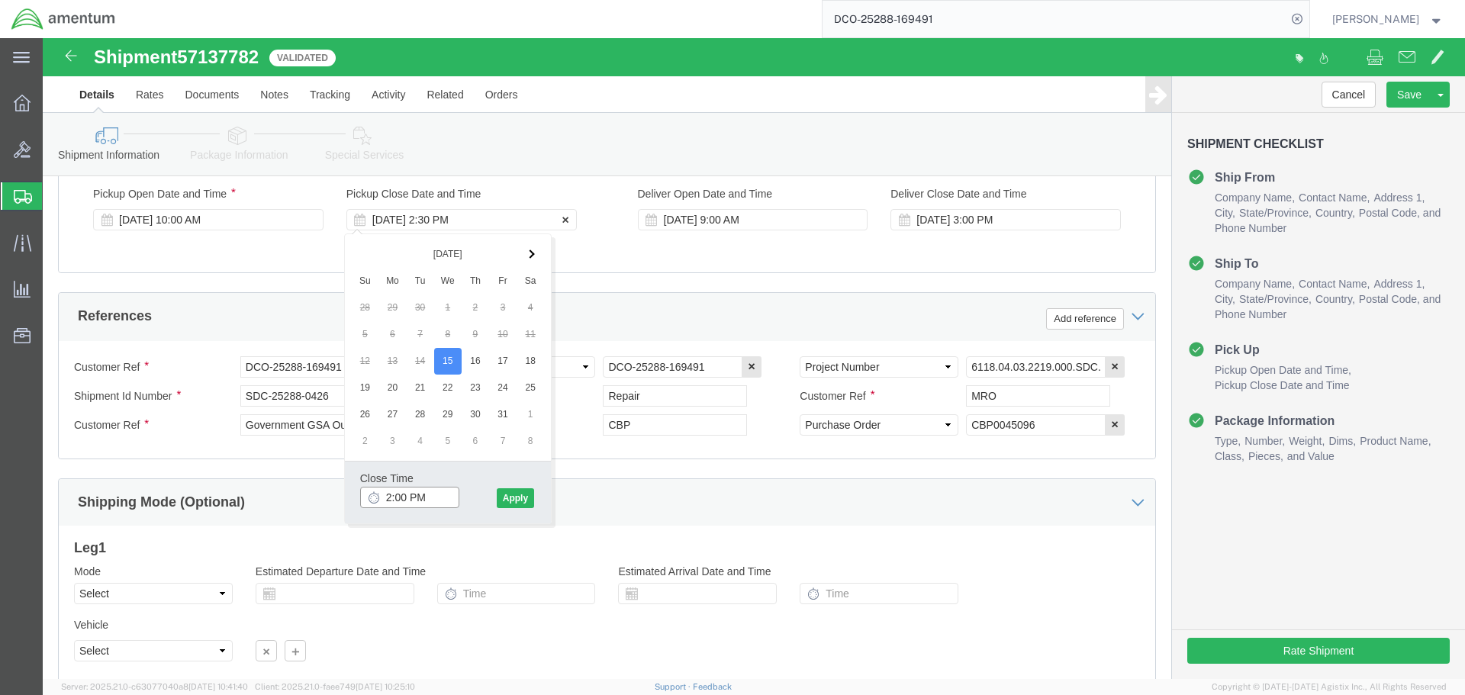
type input "3:00 PM"
click button "Apply"
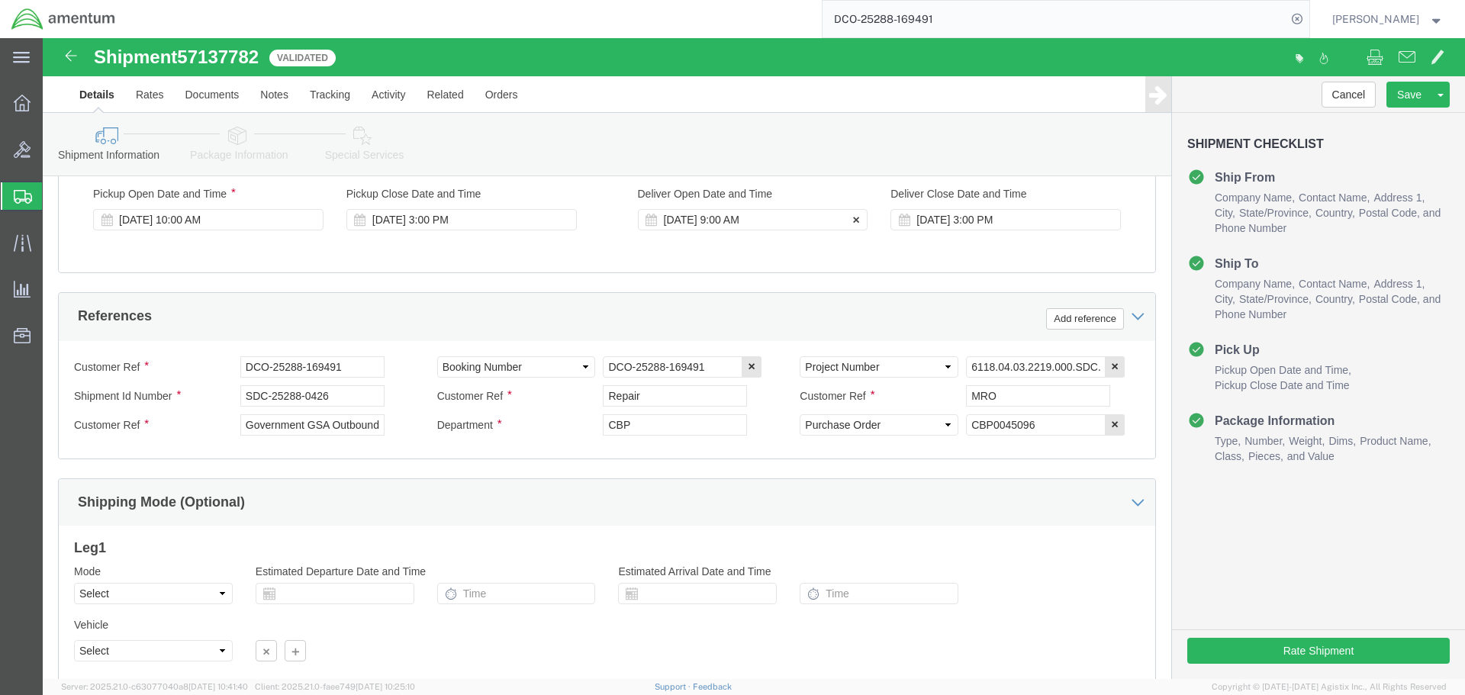
click div "[DATE] 9:00 AM"
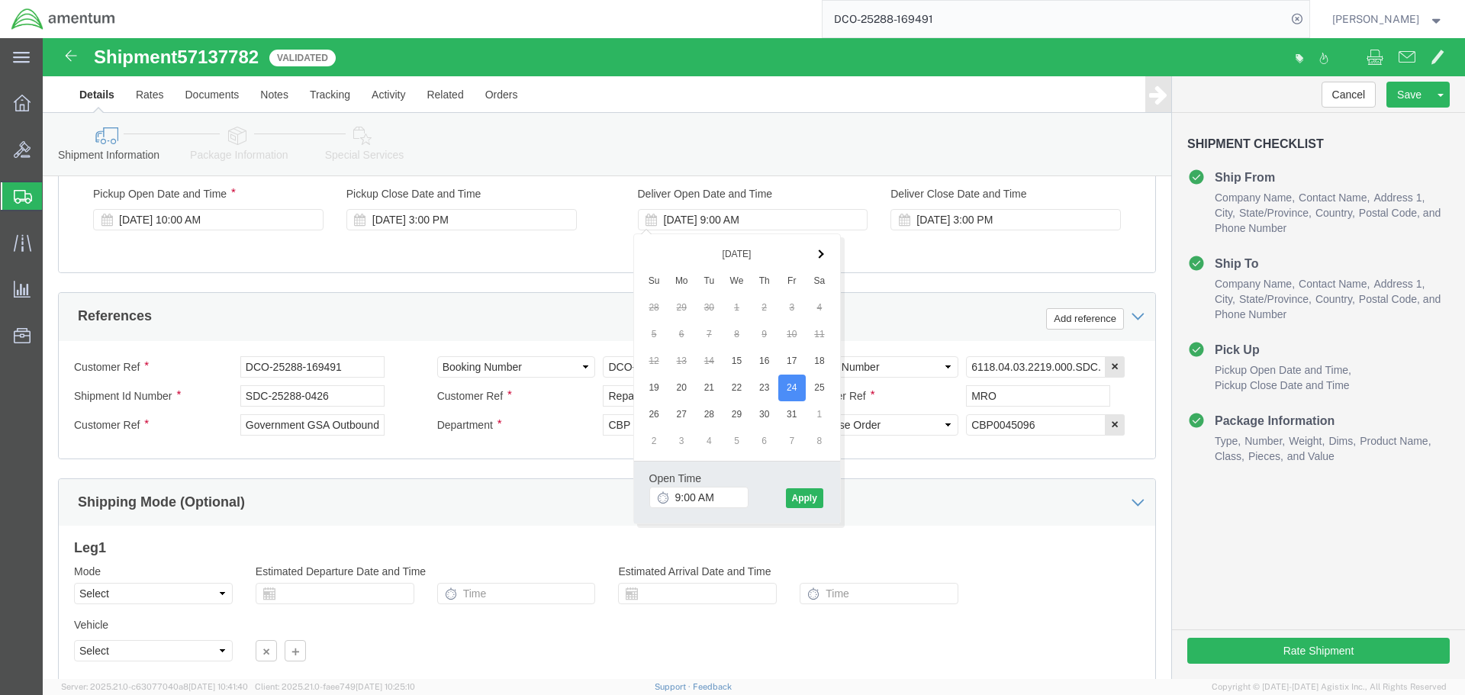
click div "Open Time 9:00 AM [DATE] 9:00 AM - [DATE] 9:00 AM Cancel Apply"
click button "Apply"
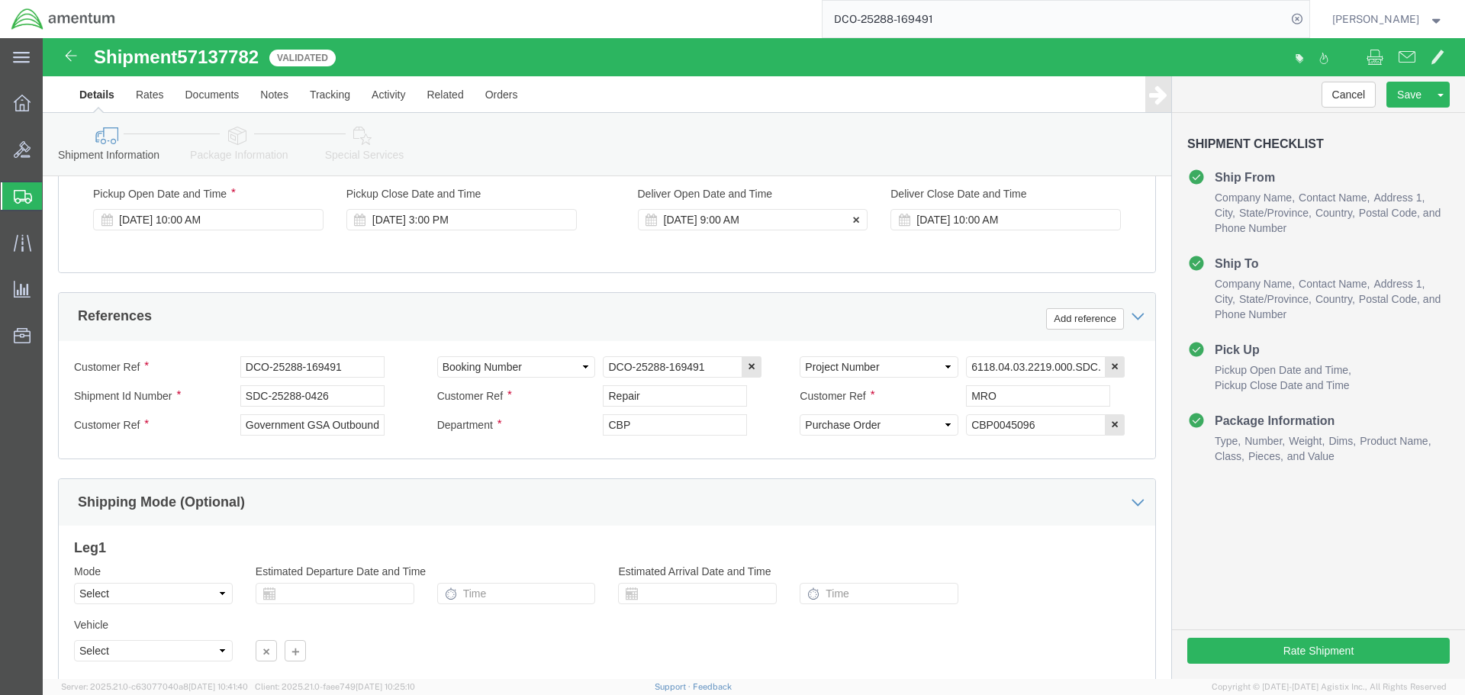
click div "[DATE] 9:00 AM"
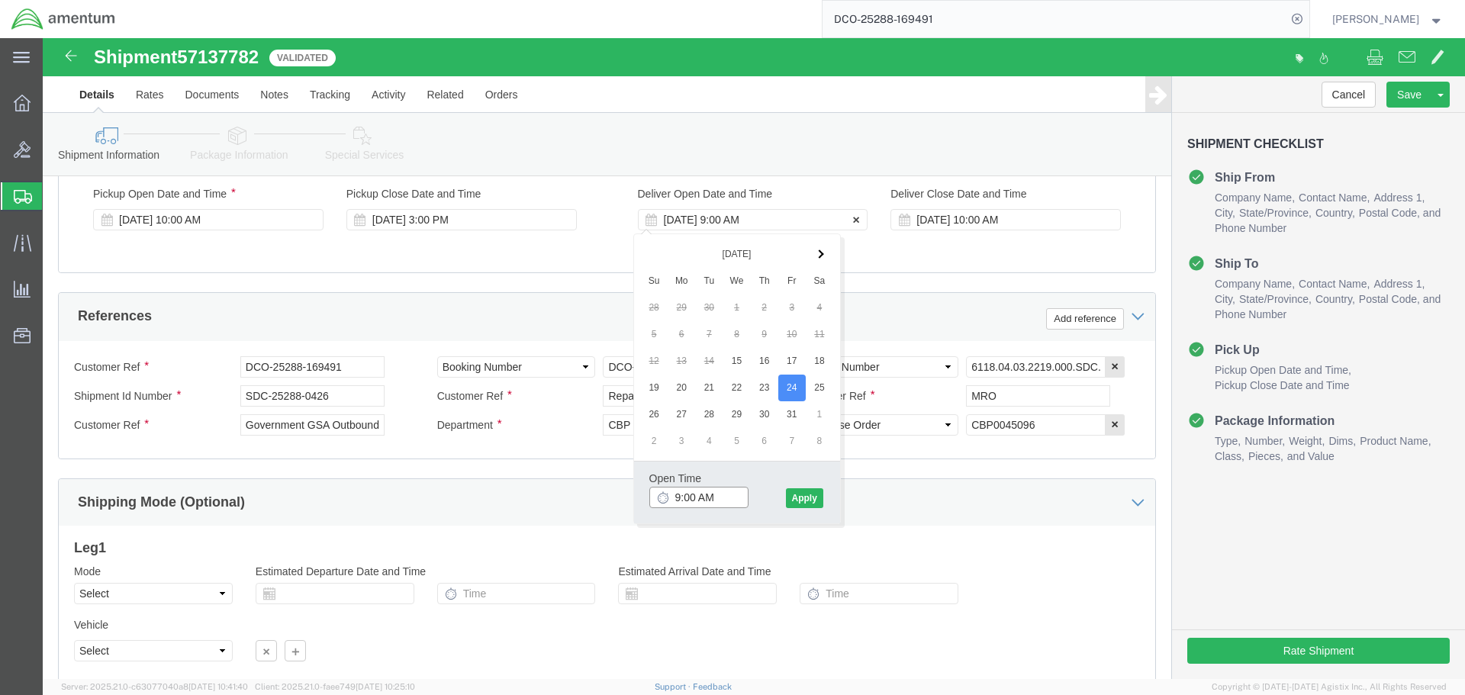
type input "10:00 AM"
click button "Apply"
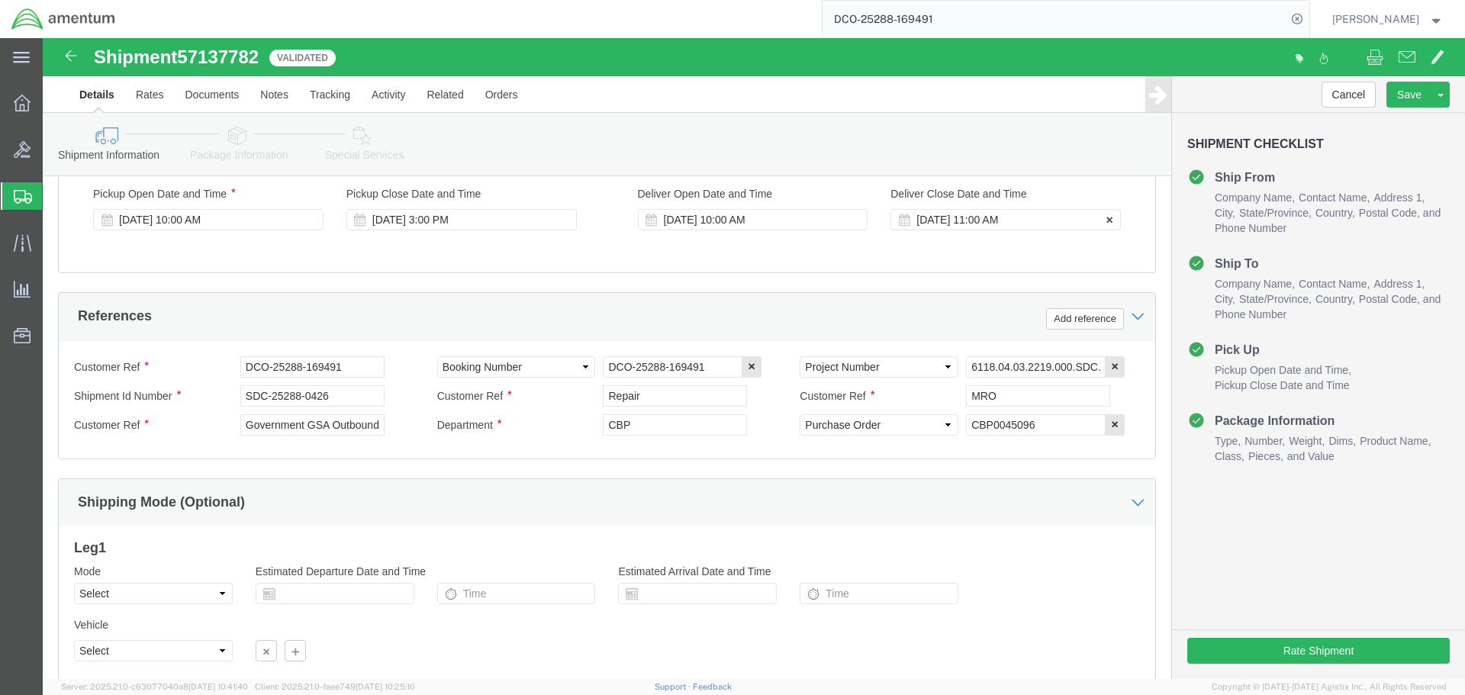
click div "[DATE] 11:00 AM"
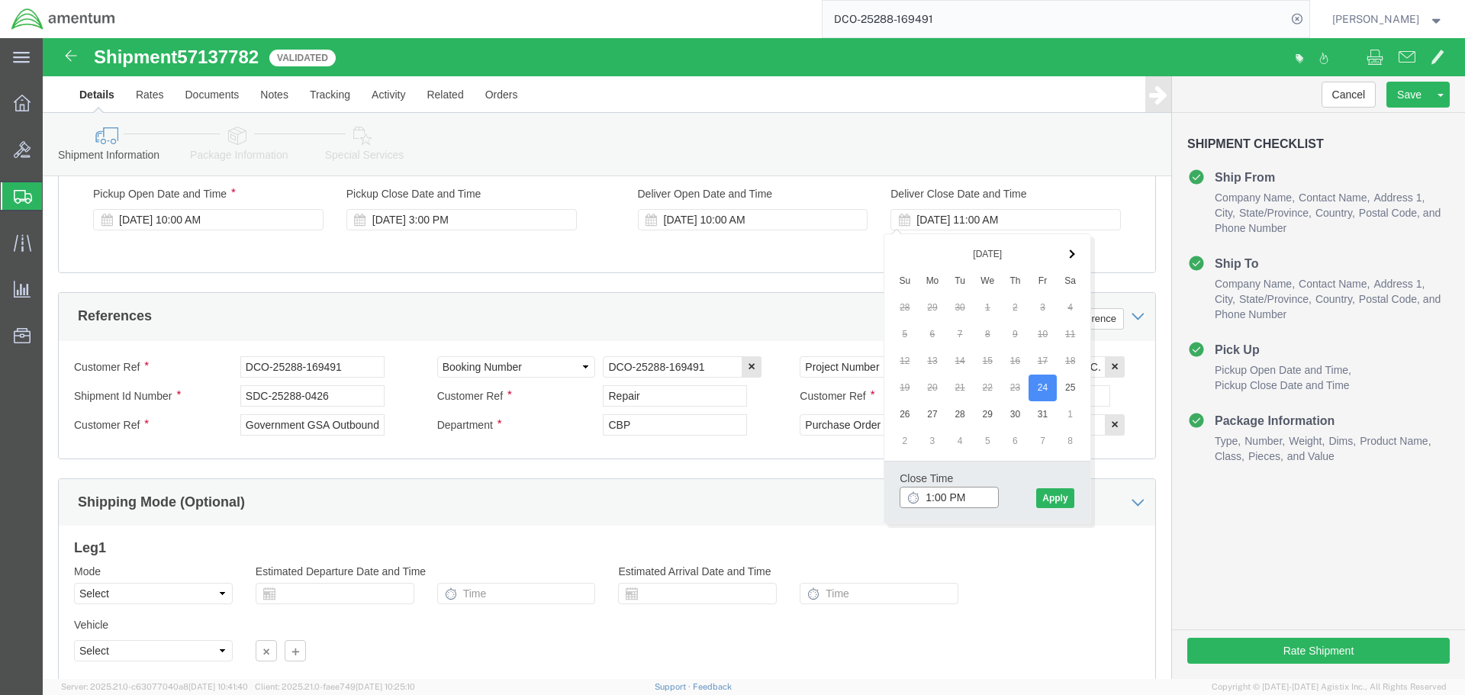
type input "2:00 PM"
click button "Apply"
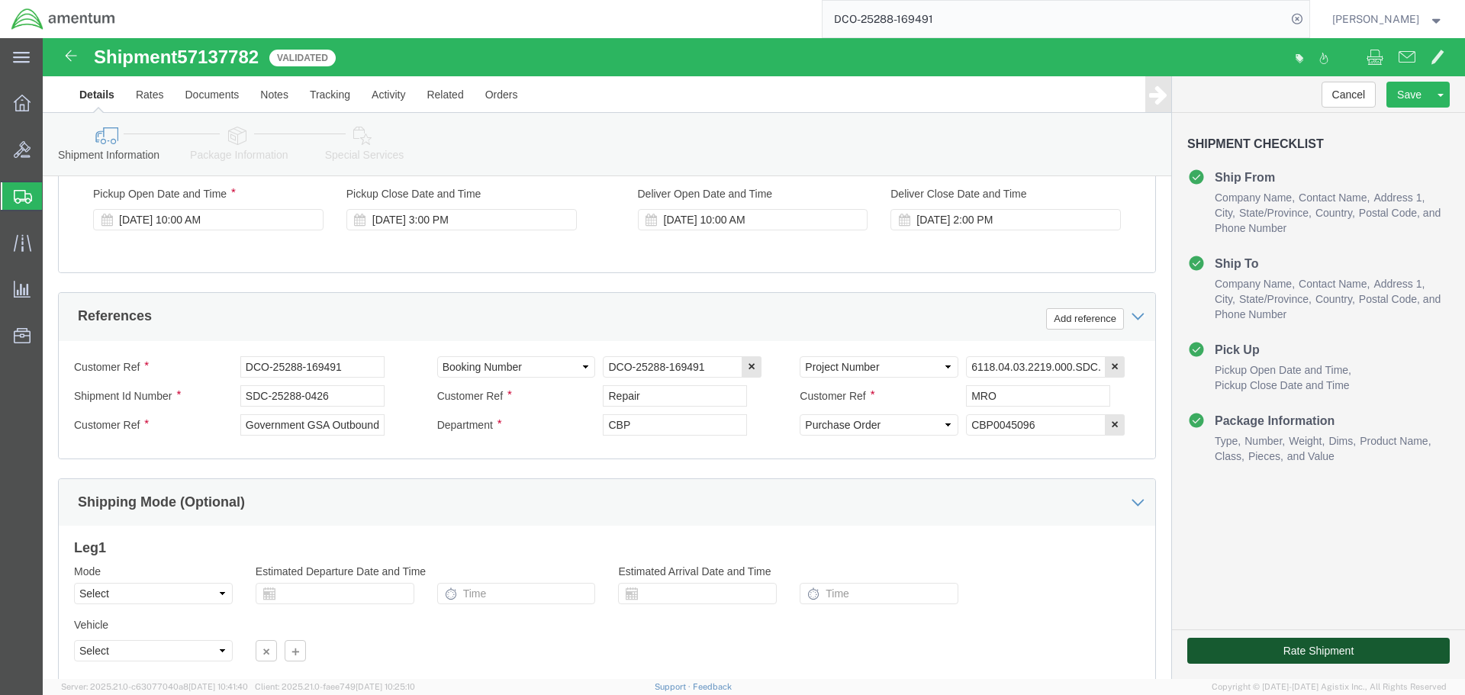
click button "Rate Shipment"
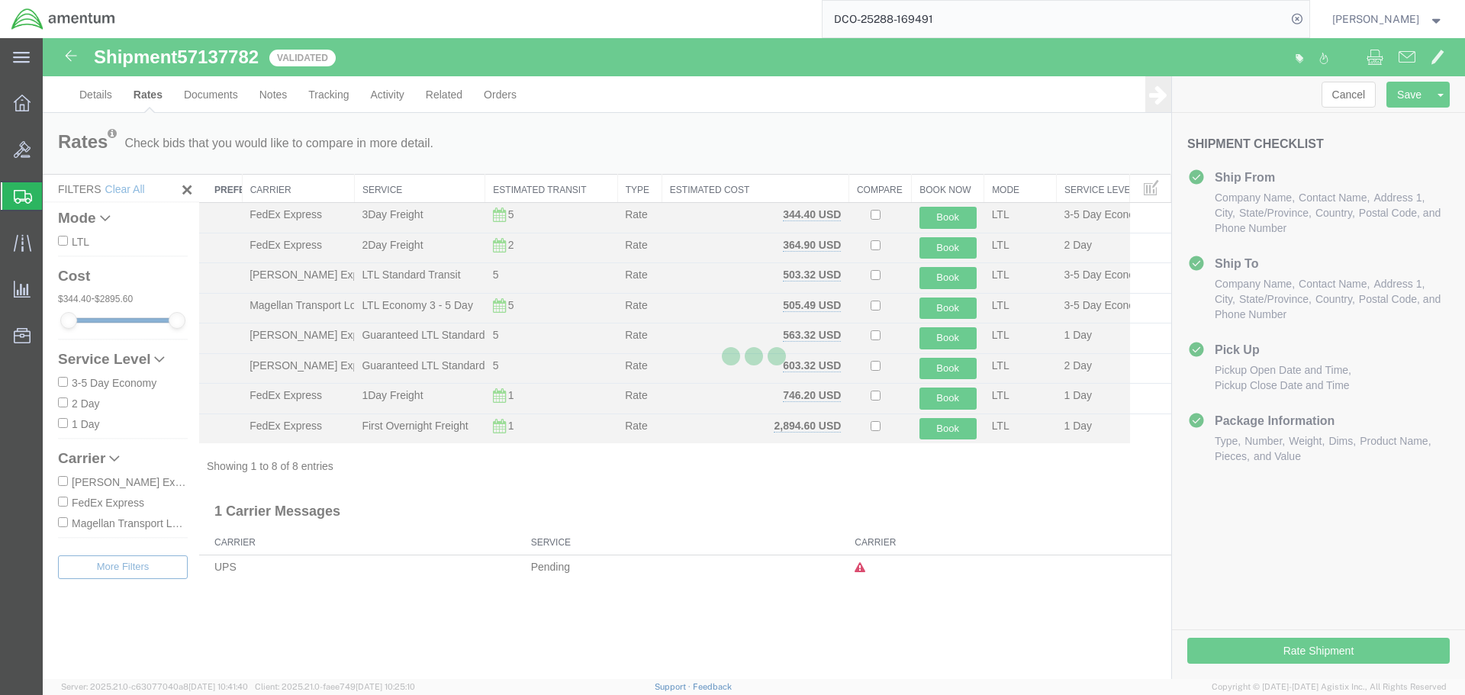
scroll to position [0, 0]
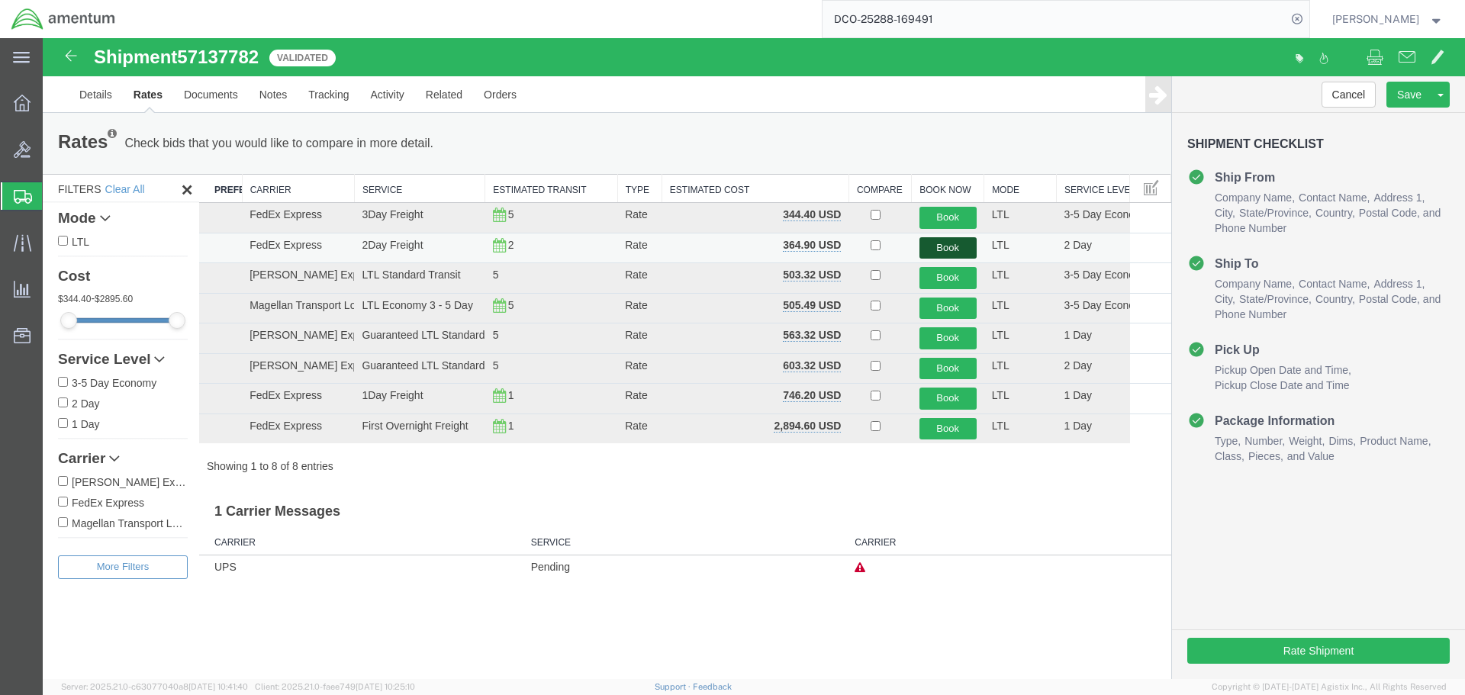
click at [953, 245] on button "Book" at bounding box center [947, 248] width 57 height 22
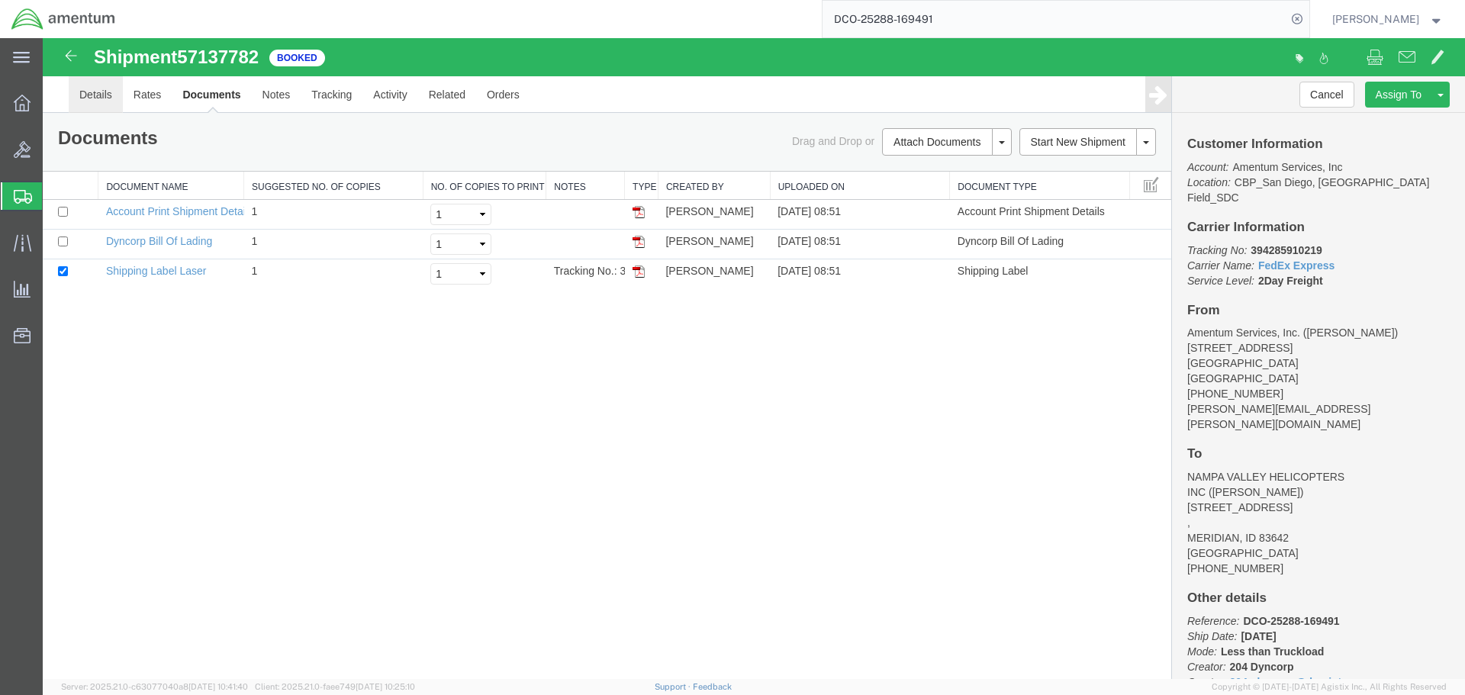
click at [89, 96] on link "Details" at bounding box center [96, 94] width 54 height 37
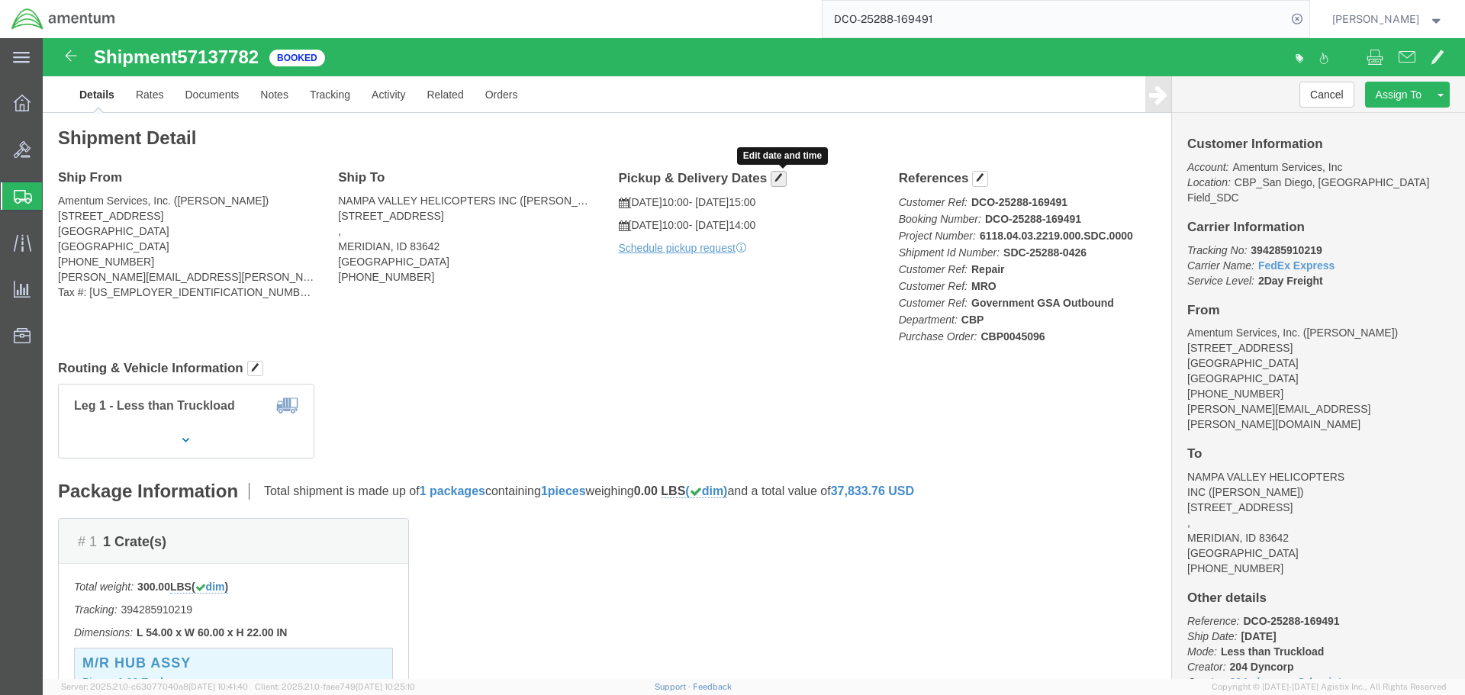
click button "button"
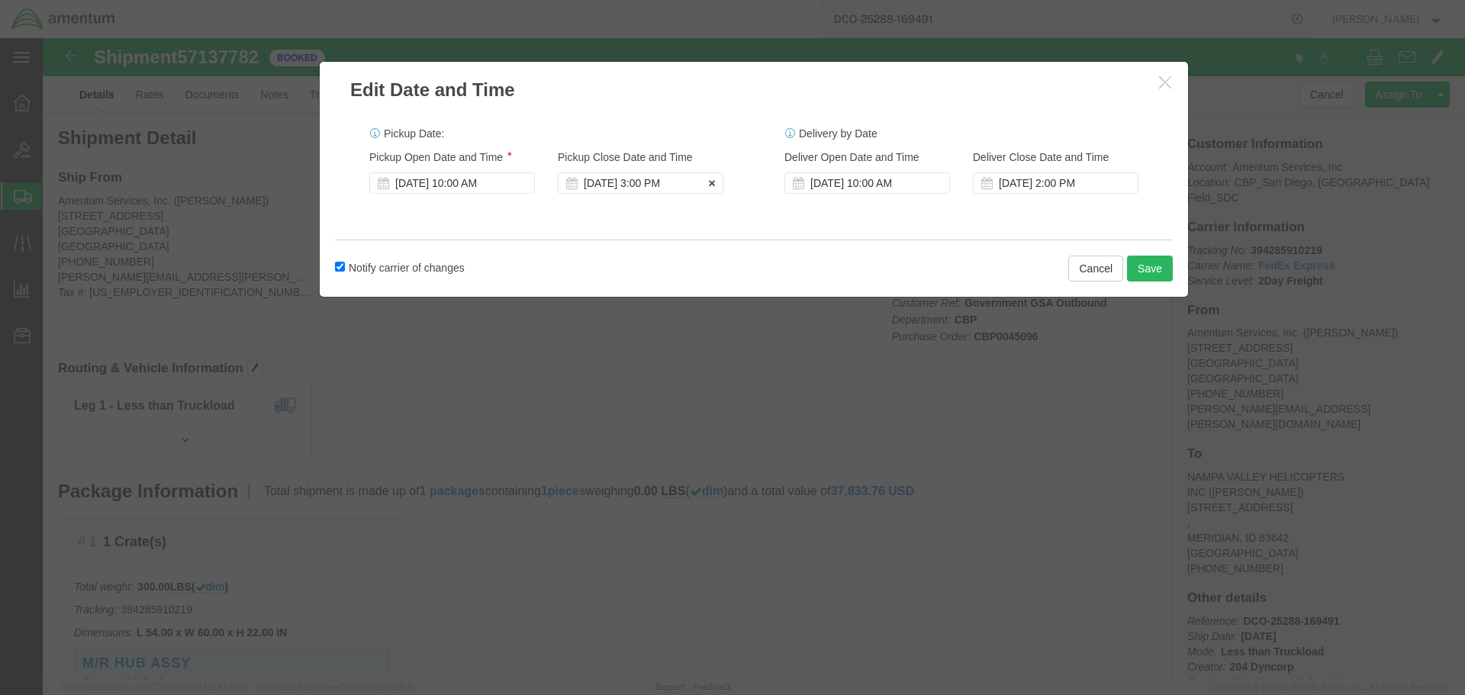
click div "[DATE] 3:00 PM"
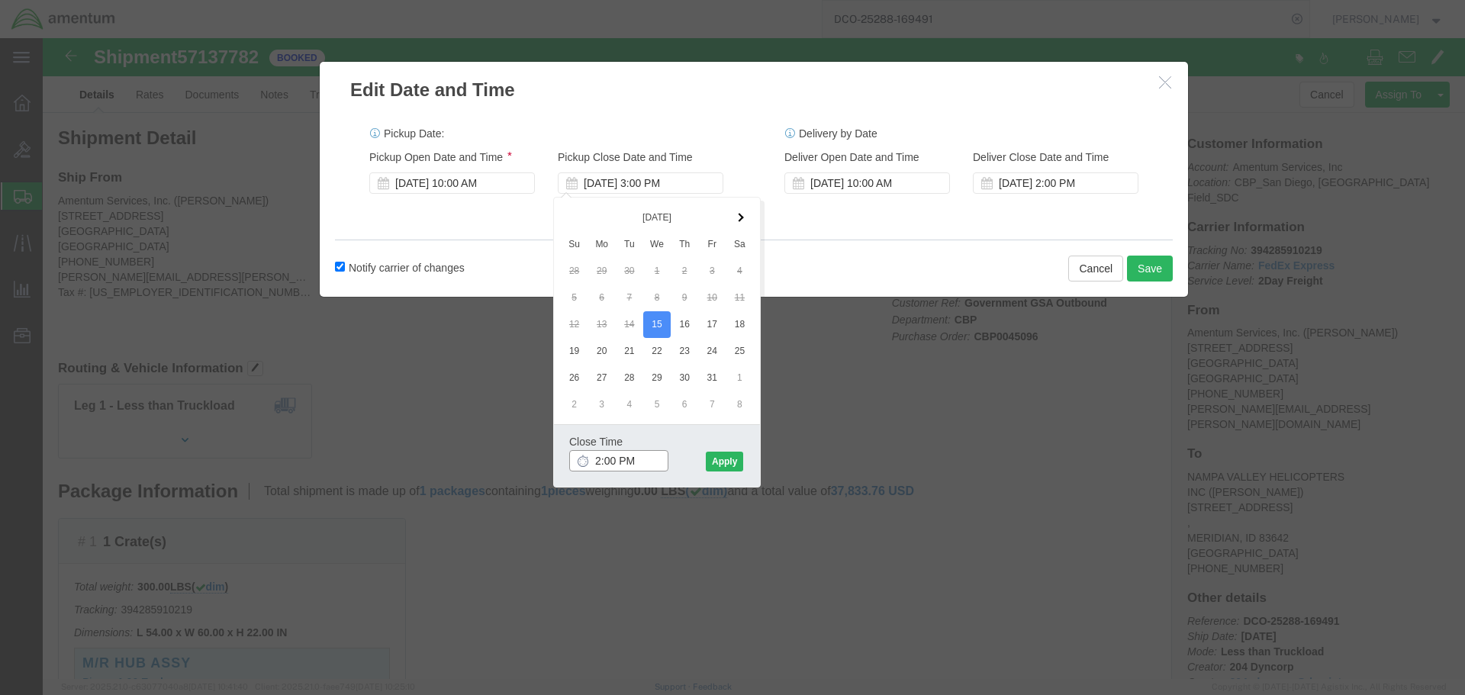
type input "2:30 PM"
click button "Apply"
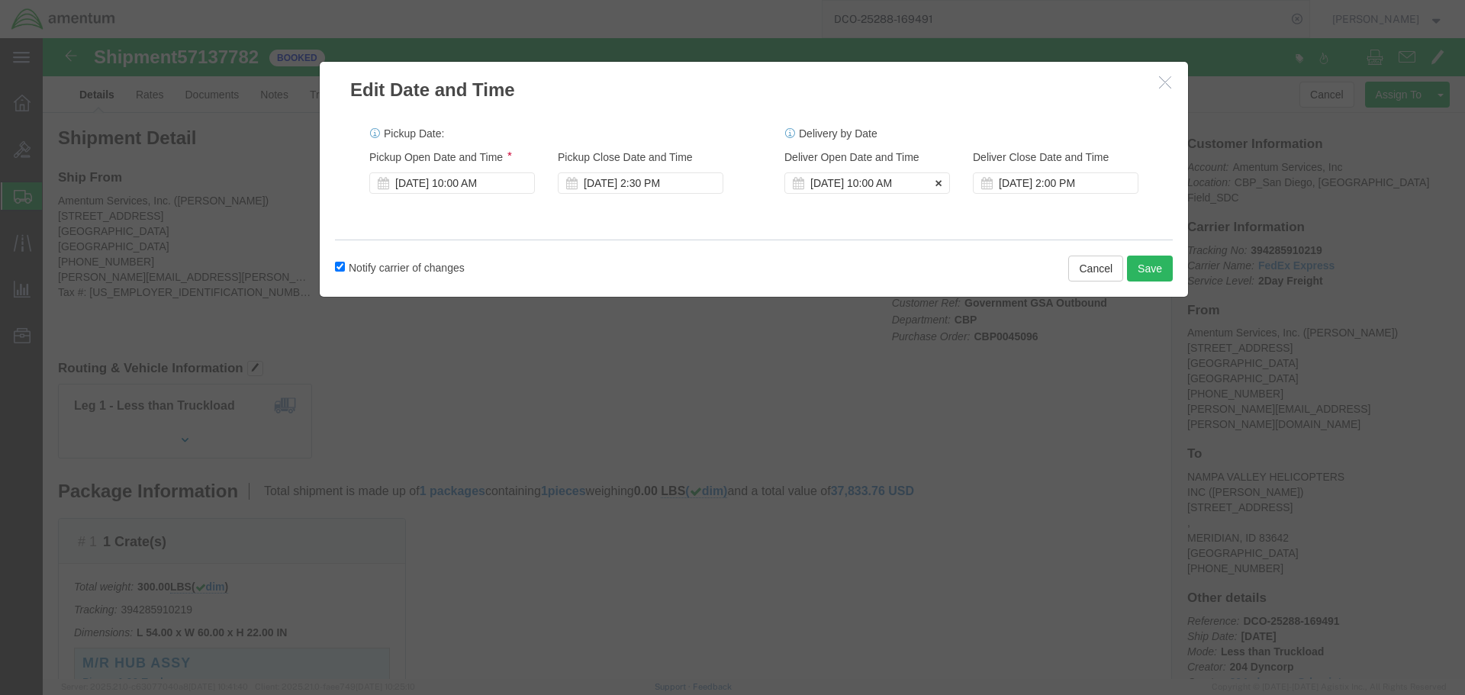
click div "[DATE] 10:00 AM"
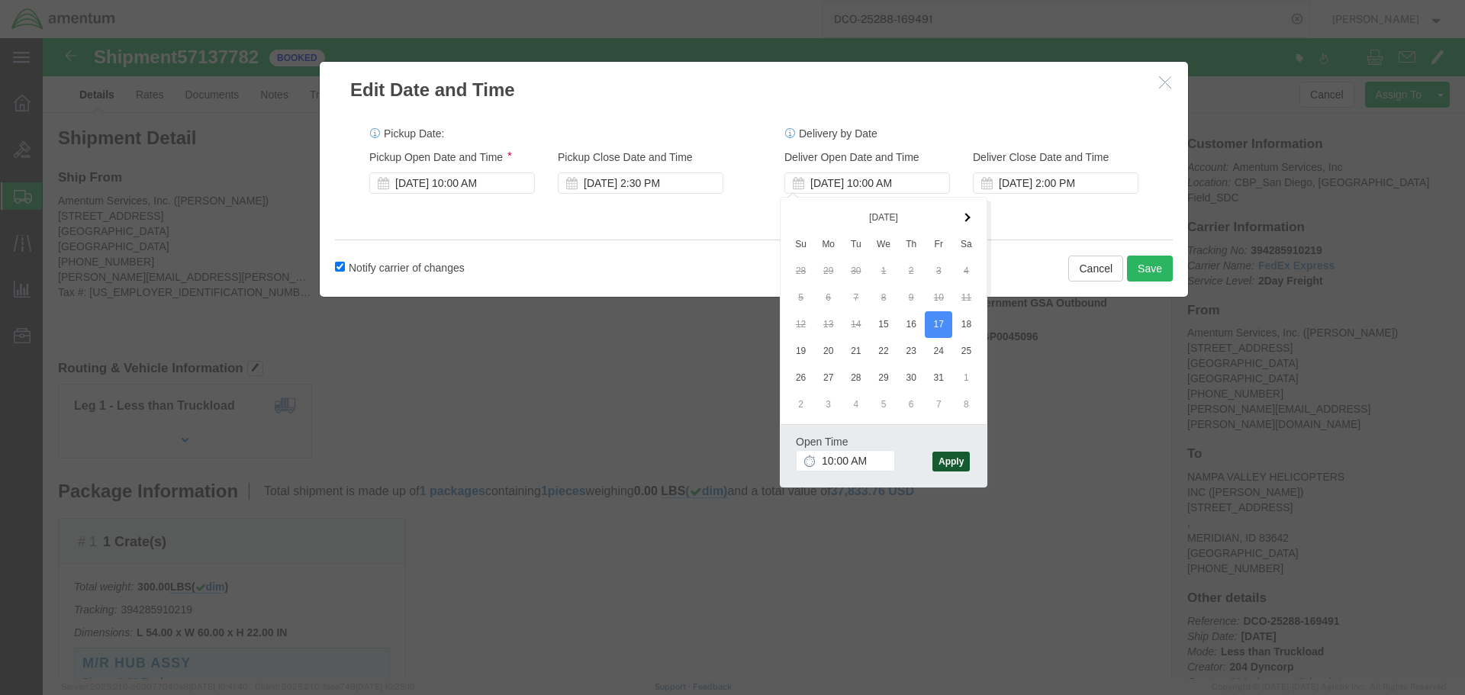
click button "Apply"
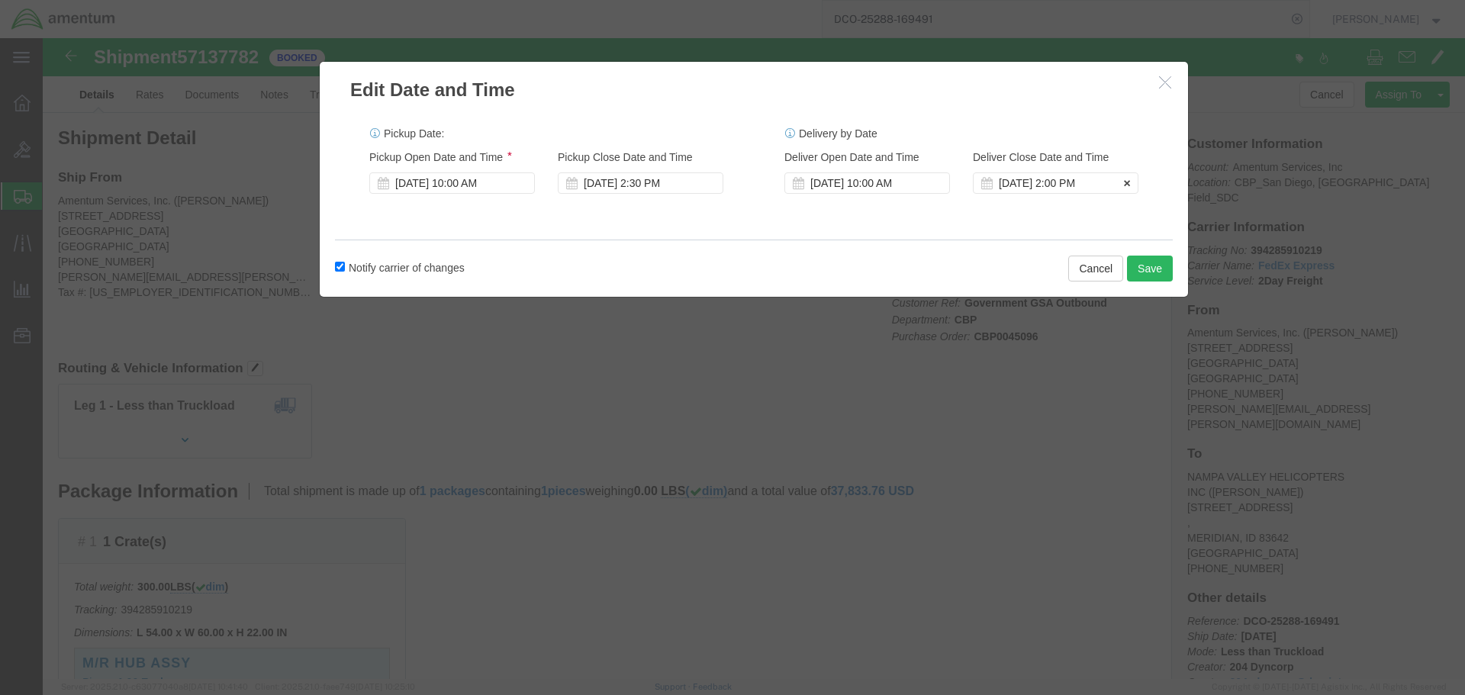
click div "[DATE] 2:00 PM"
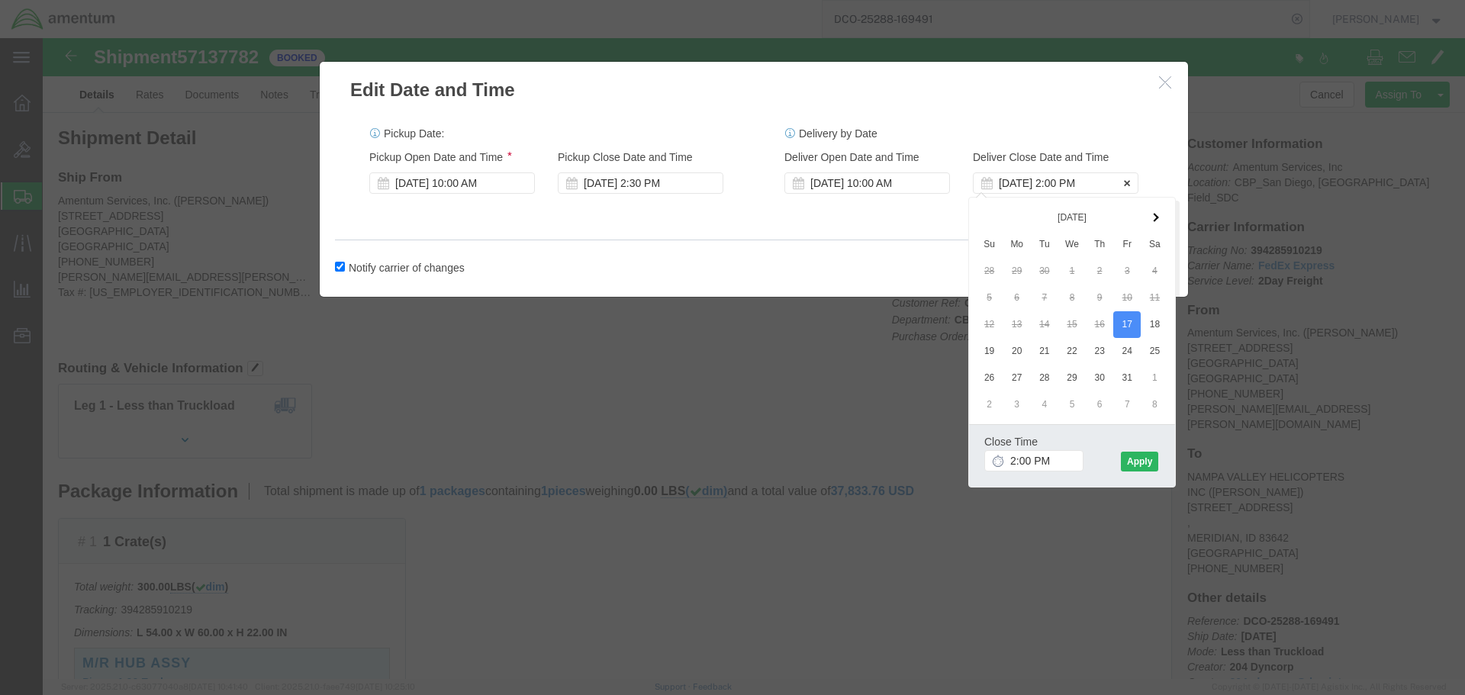
click div "[DATE] 2:00 PM"
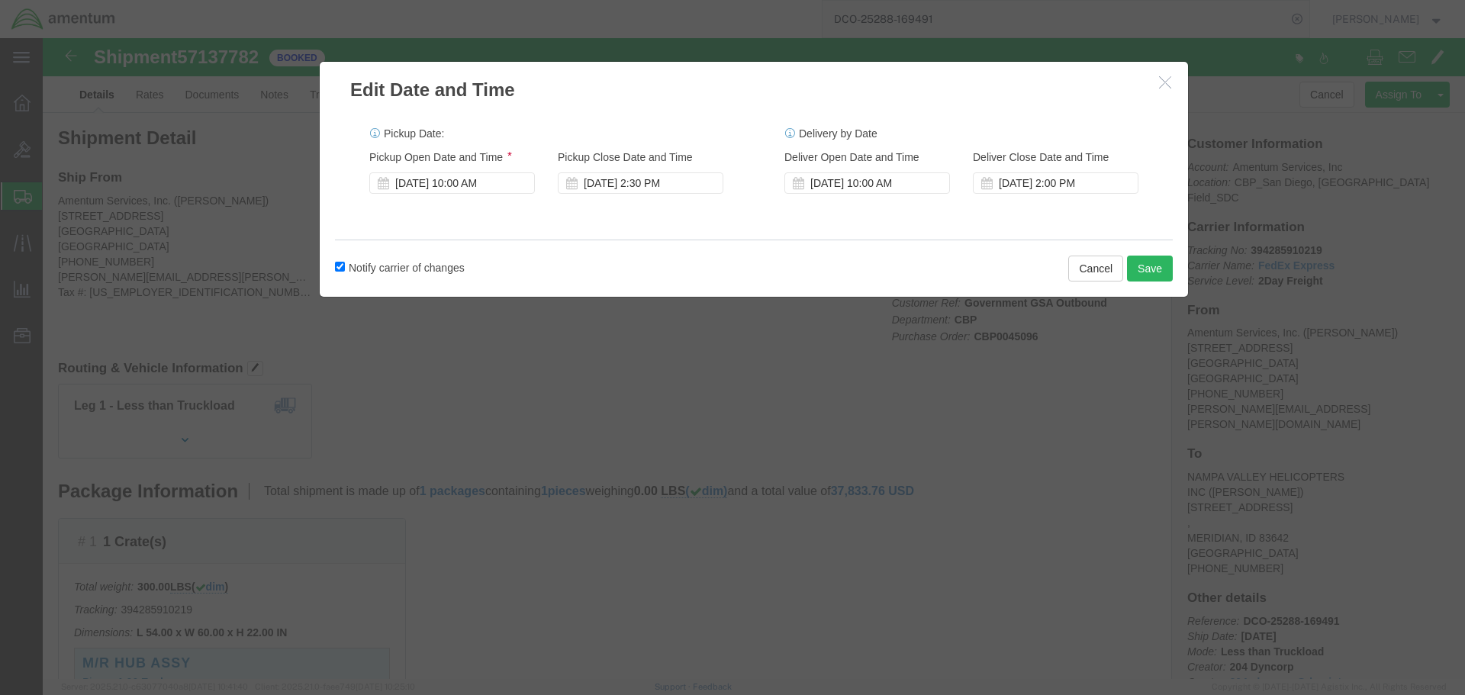
click div "Delivery Start Date Delivery Start Time Deliver Open Date and Time [DATE] 10:00…"
click div "[DATE] 2:00 PM"
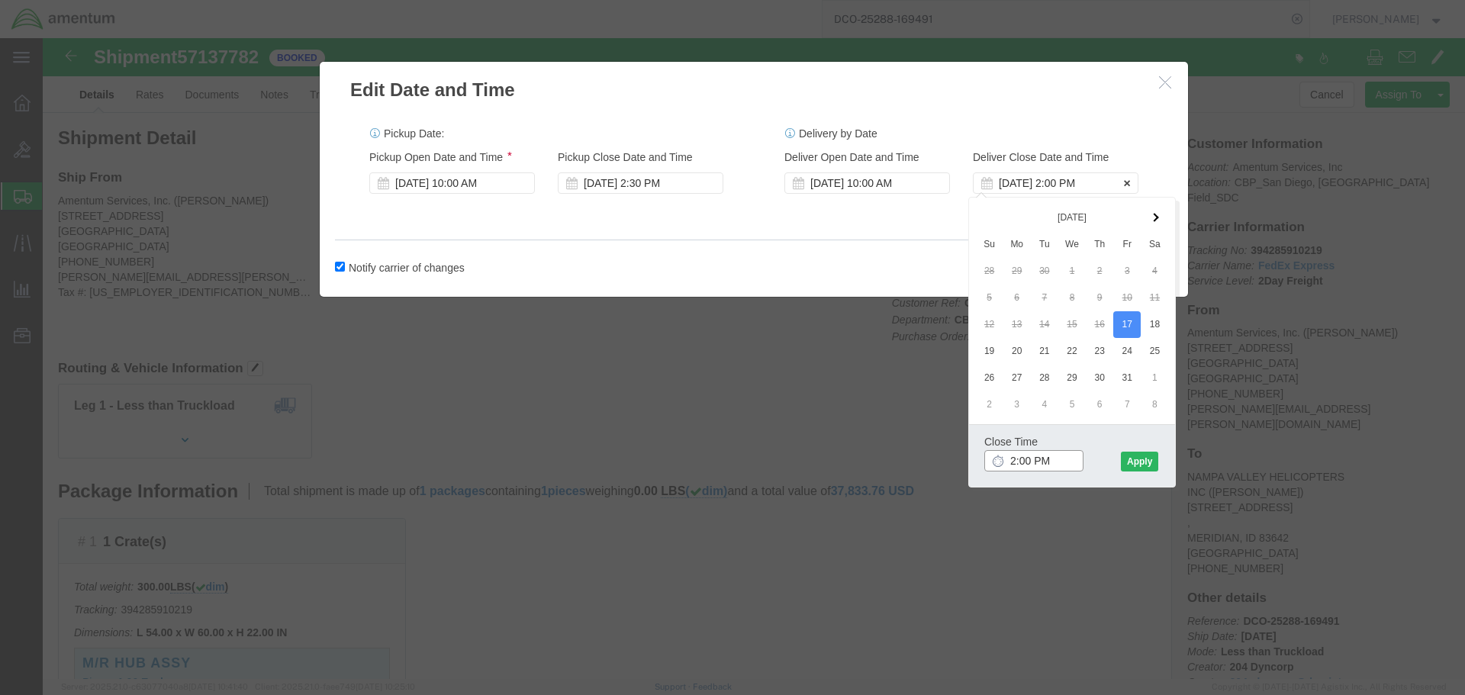
type input "3:00 PM"
click button "Apply"
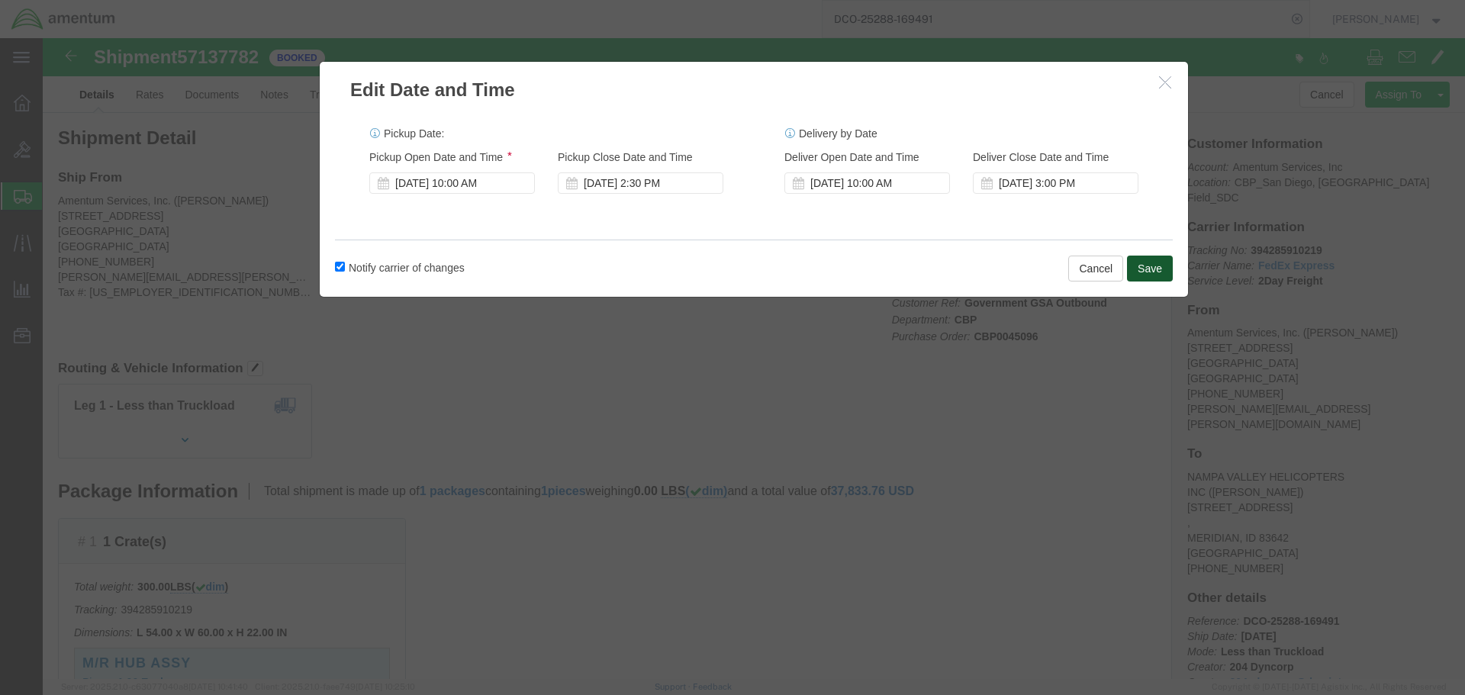
click button "Save"
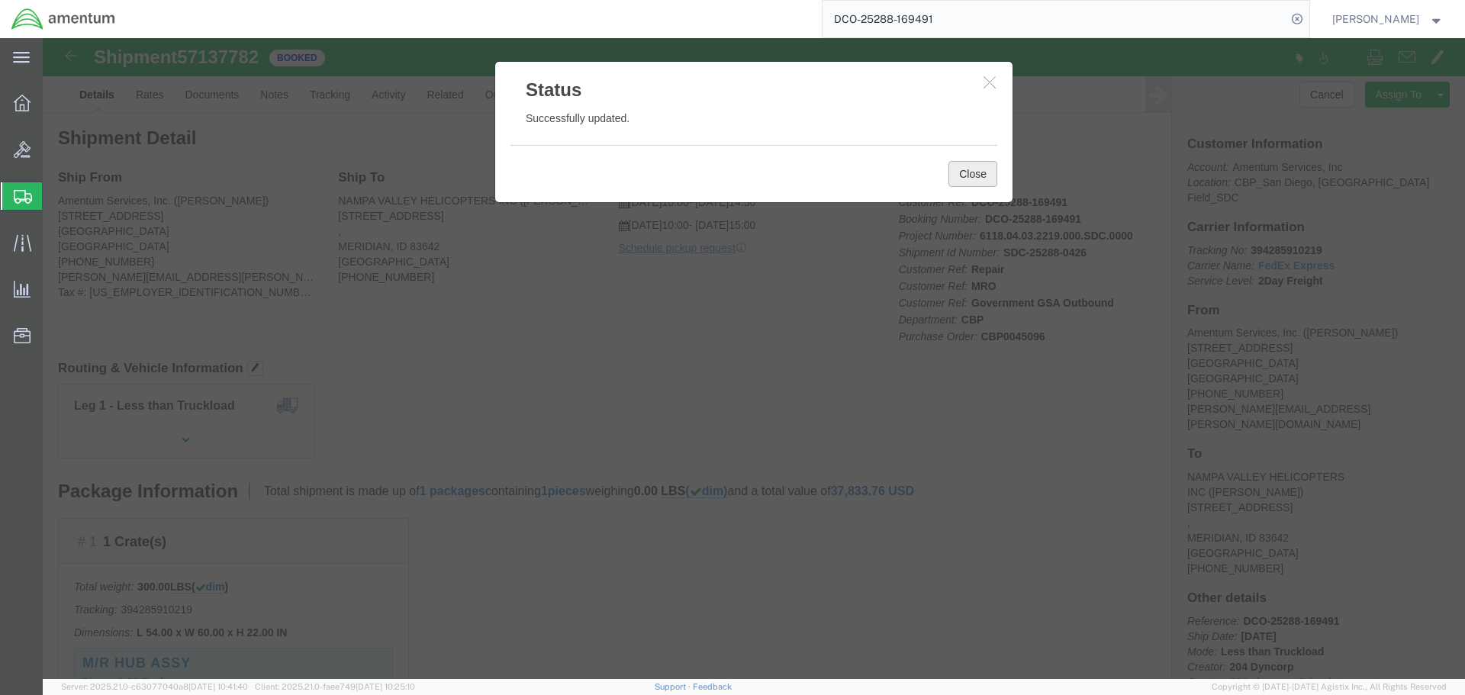
click button "Close"
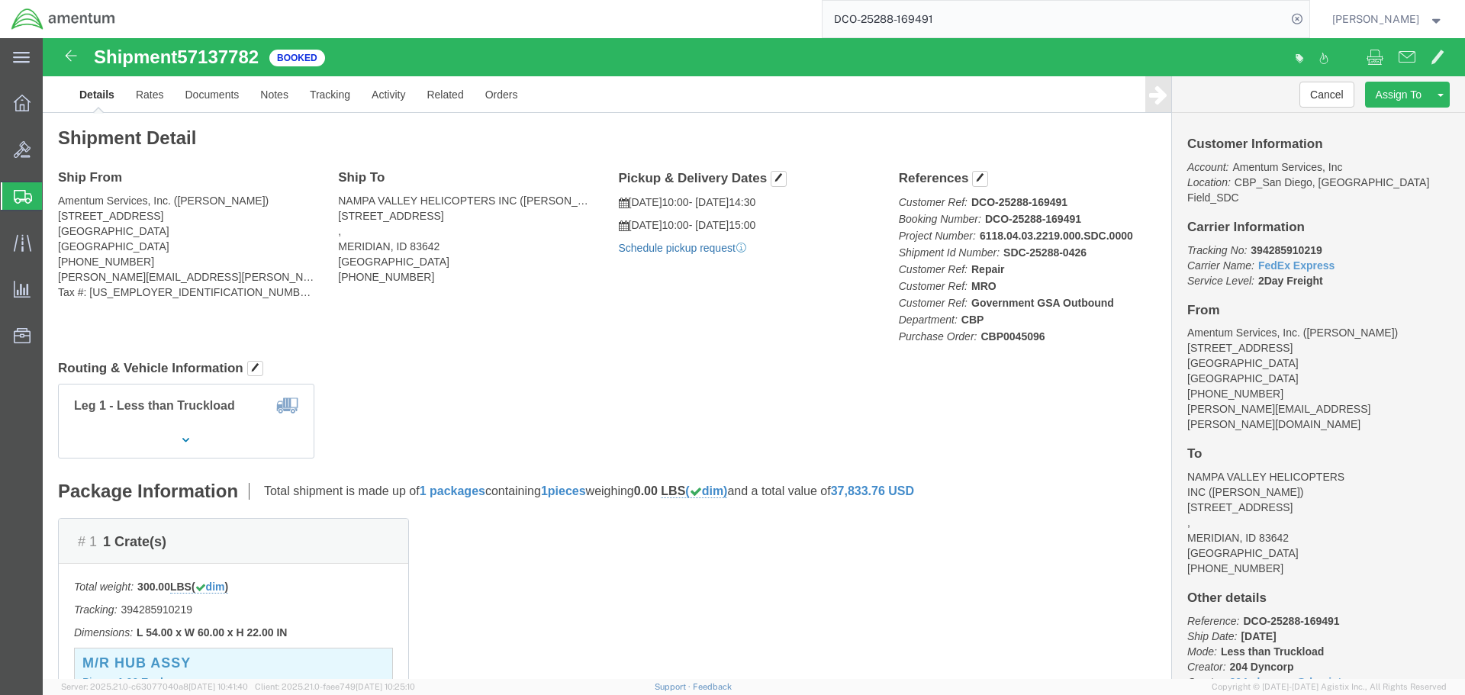
click link "Schedule pickup request"
